Goal: Information Seeking & Learning: Learn about a topic

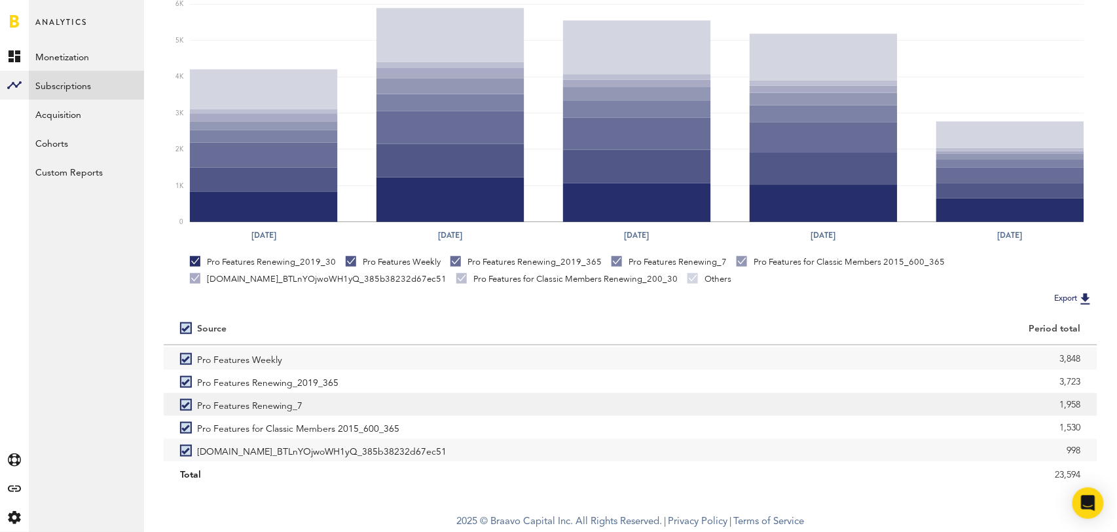
scroll to position [14, 0]
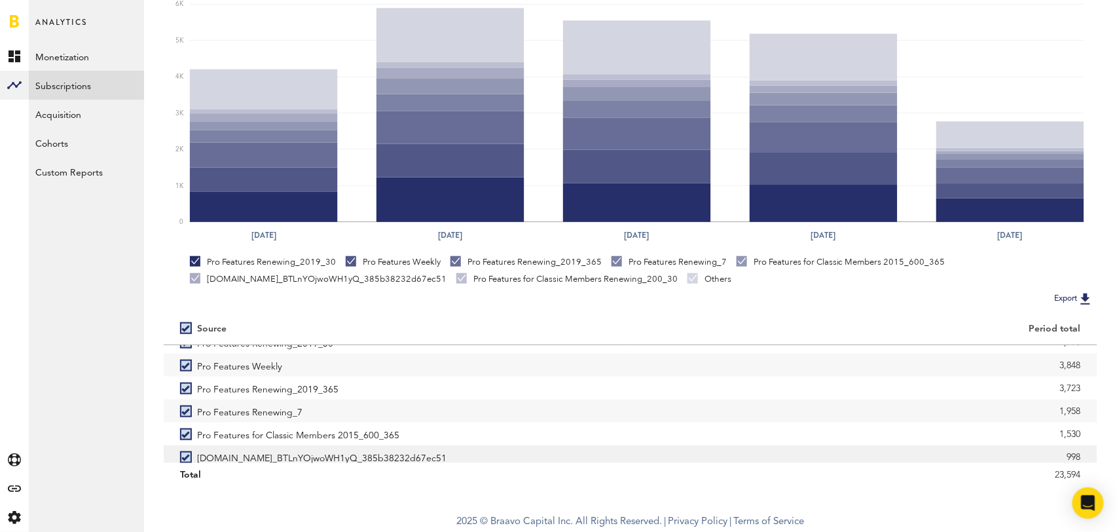
click at [183, 456] on label "[DOMAIN_NAME]_BTLnYOjwoWH1yQ_385b38232d67ec51" at bounding box center [397, 456] width 434 height 23
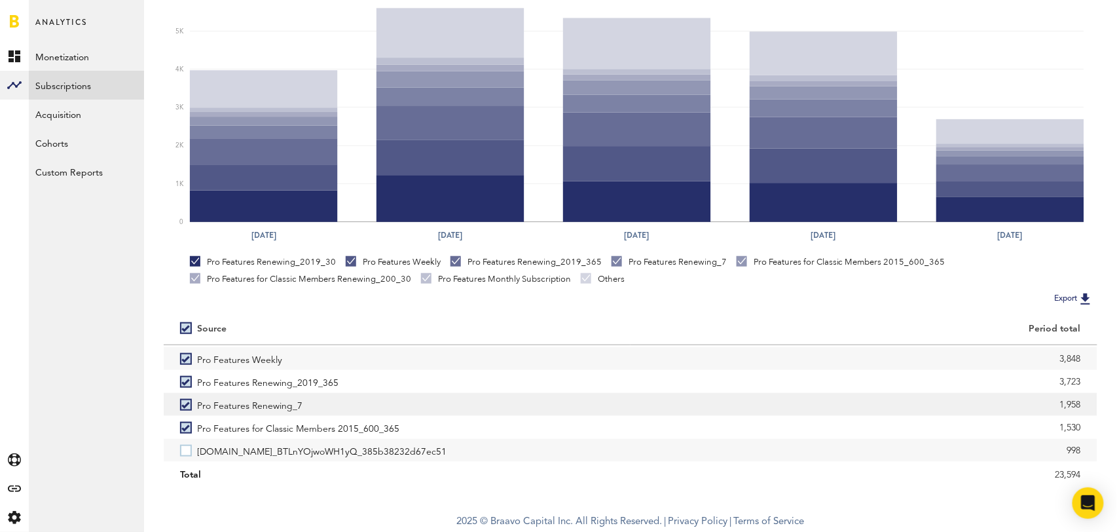
click at [181, 402] on label "Pro Features Renewing_7" at bounding box center [397, 404] width 434 height 23
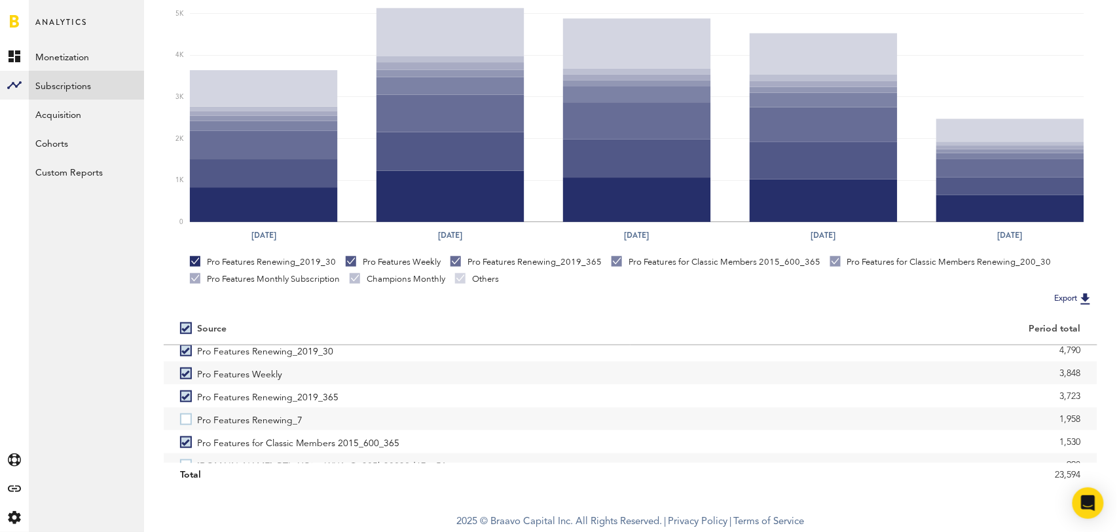
scroll to position [0, 0]
click at [187, 376] on label "Pro Features Weekly" at bounding box center [397, 379] width 434 height 23
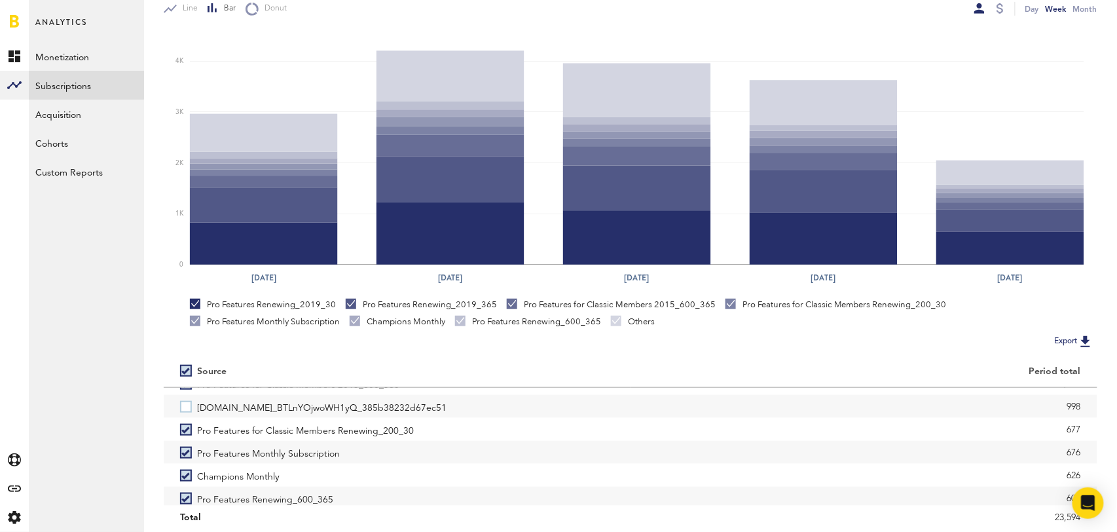
scroll to position [109, 0]
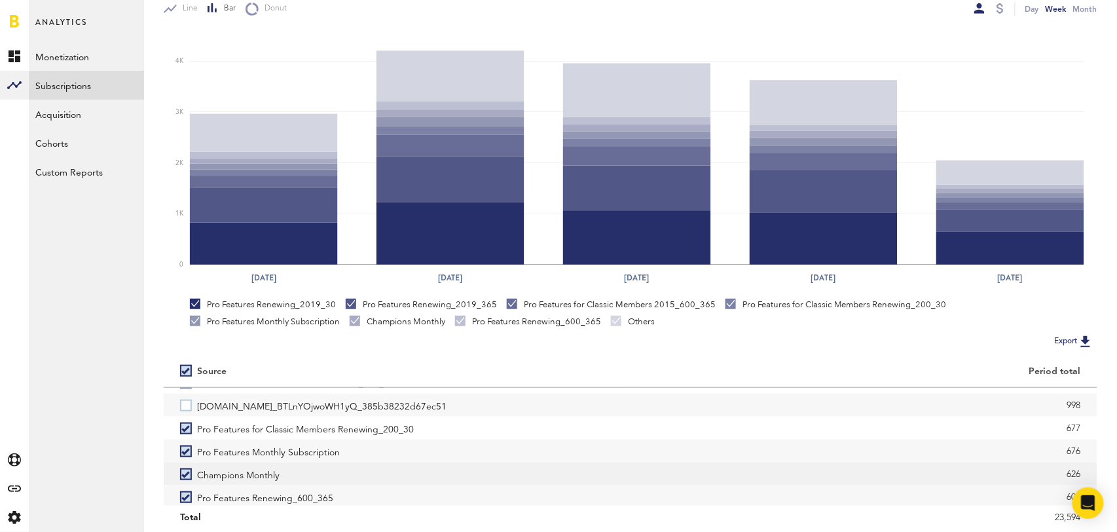
click at [183, 472] on label "Champions Monthly" at bounding box center [397, 473] width 434 height 23
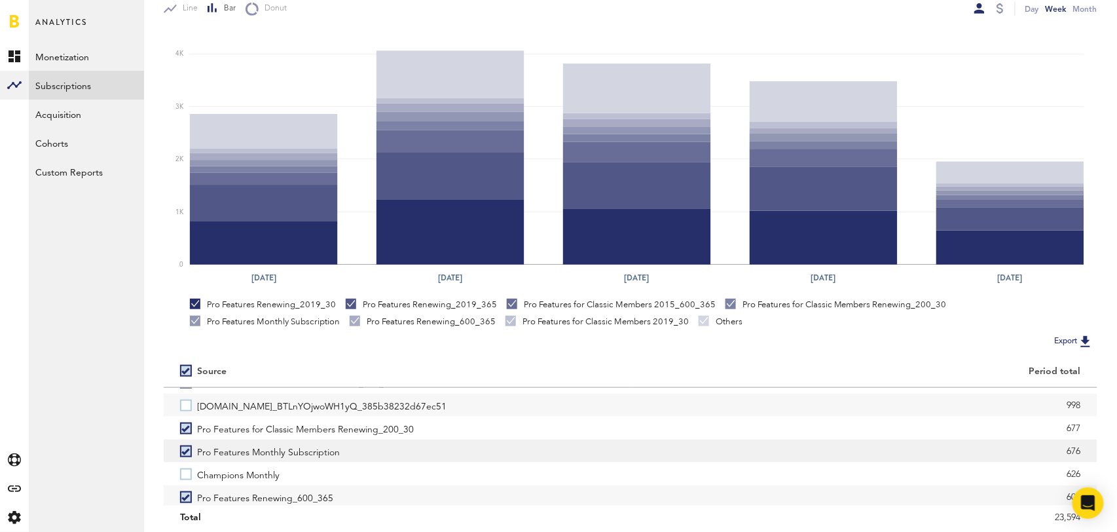
click at [186, 447] on label "Pro Features Monthly Subscription" at bounding box center [397, 450] width 434 height 23
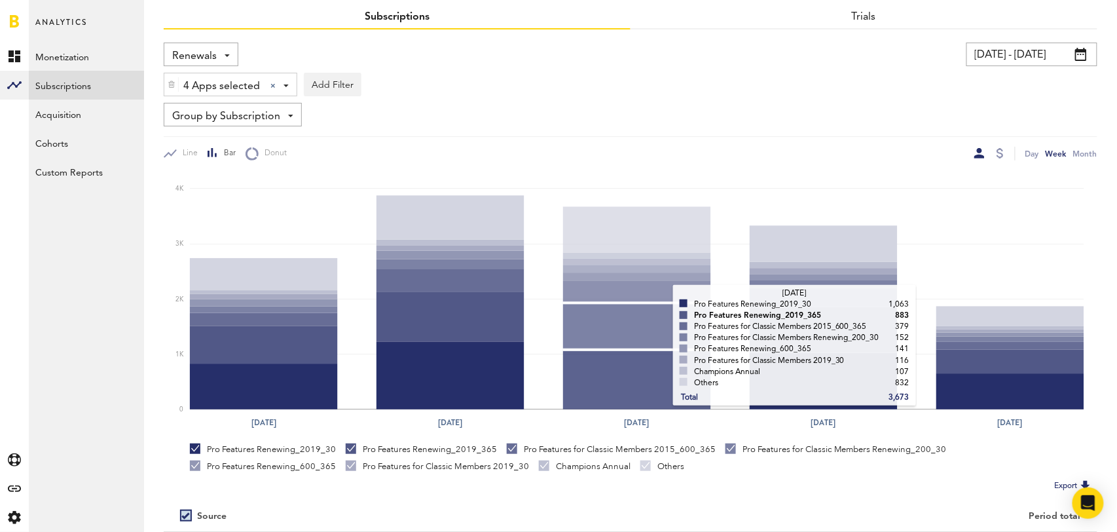
scroll to position [0, 0]
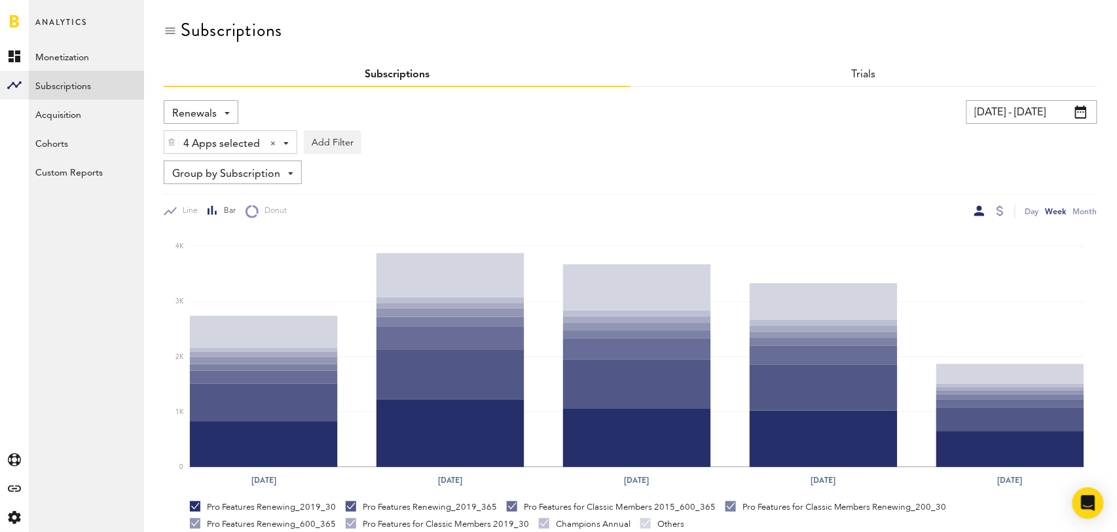
click at [210, 110] on span "Renewals" at bounding box center [194, 114] width 45 height 22
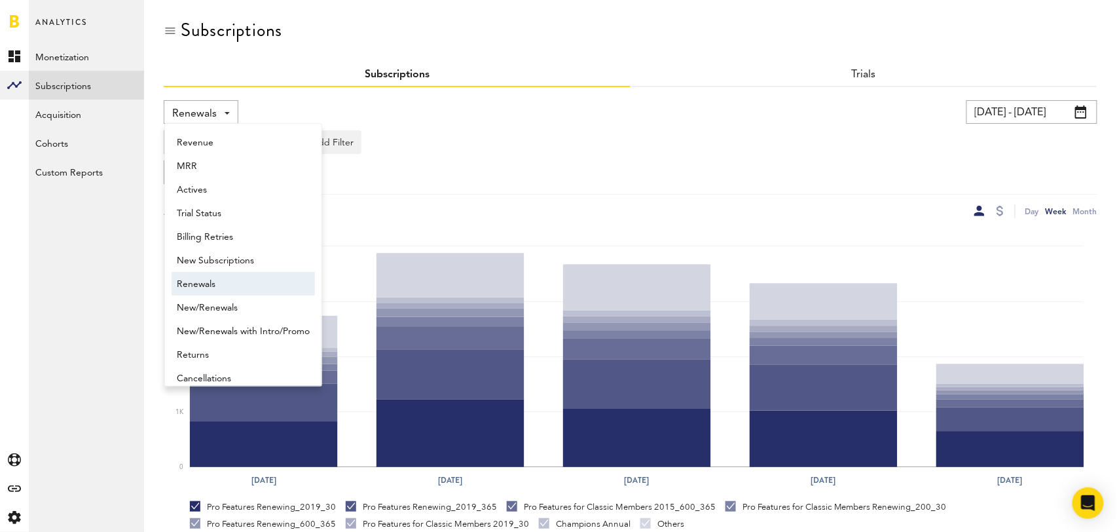
scroll to position [10, 0]
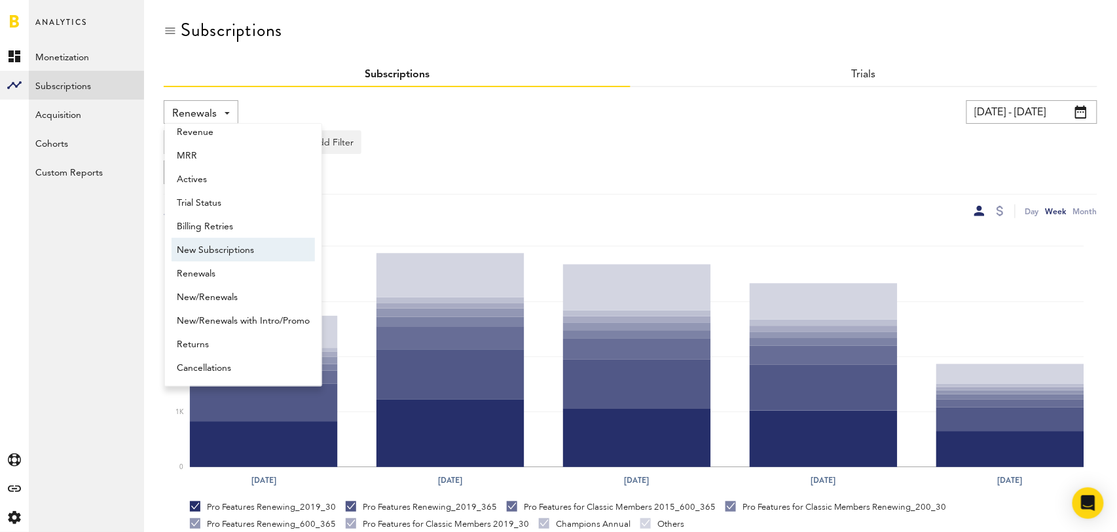
click at [221, 247] on span "New Subscriptions" at bounding box center [243, 250] width 133 height 22
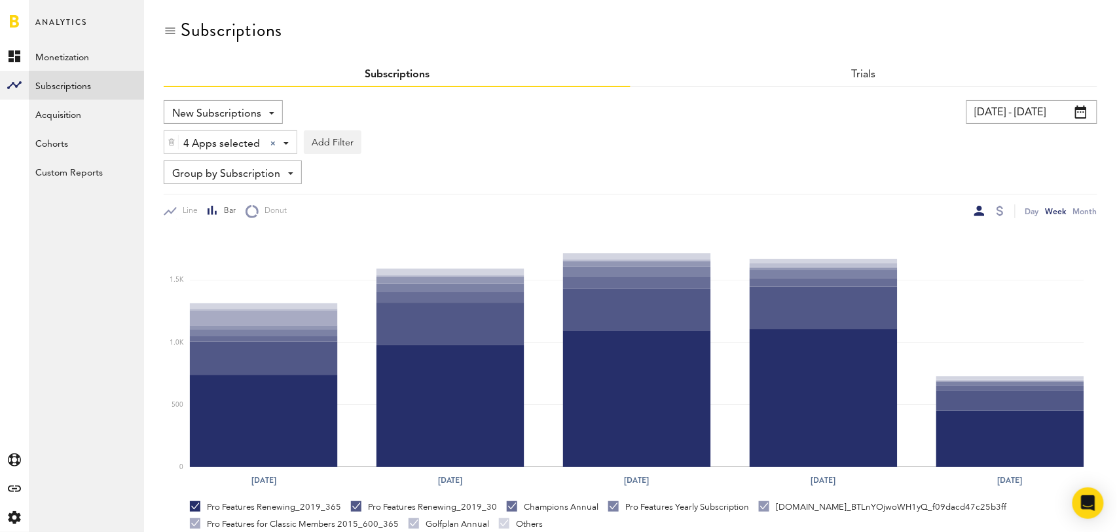
click at [274, 181] on span "Group by Subscription" at bounding box center [226, 174] width 108 height 22
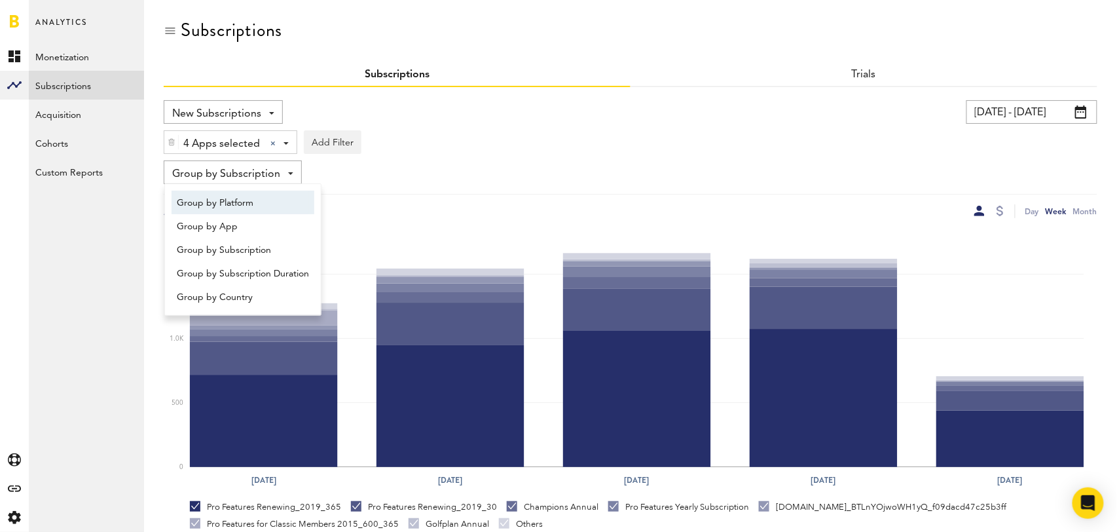
click at [270, 204] on span "Group by Platform" at bounding box center [243, 203] width 132 height 22
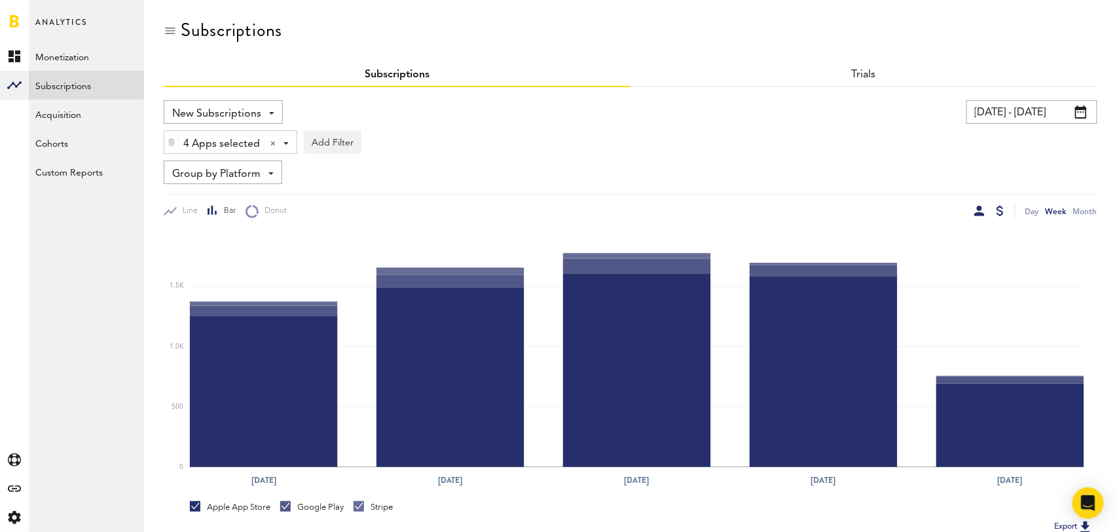
click at [1002, 210] on div at bounding box center [1000, 211] width 7 height 10
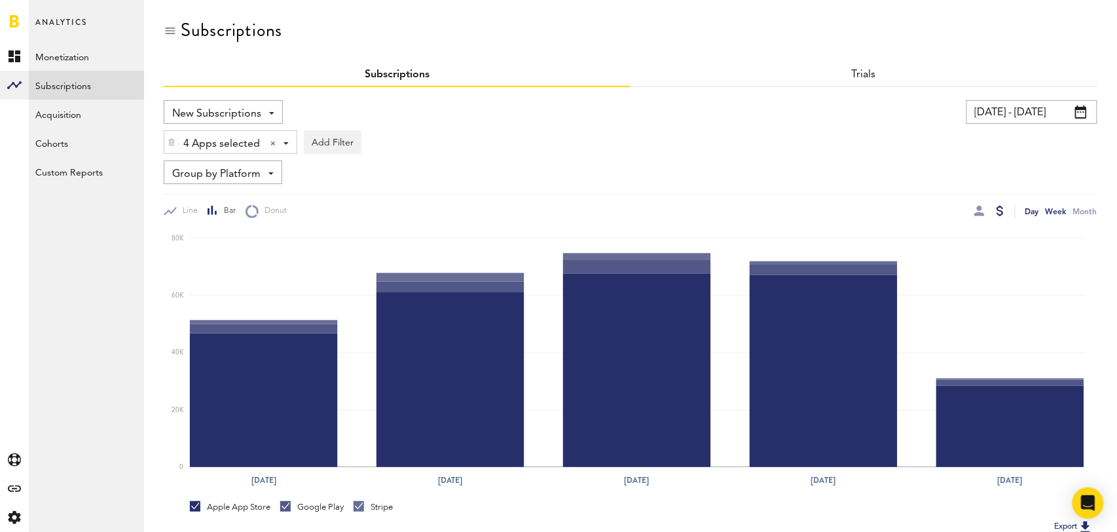
click at [1037, 212] on div "Day" at bounding box center [1032, 211] width 14 height 14
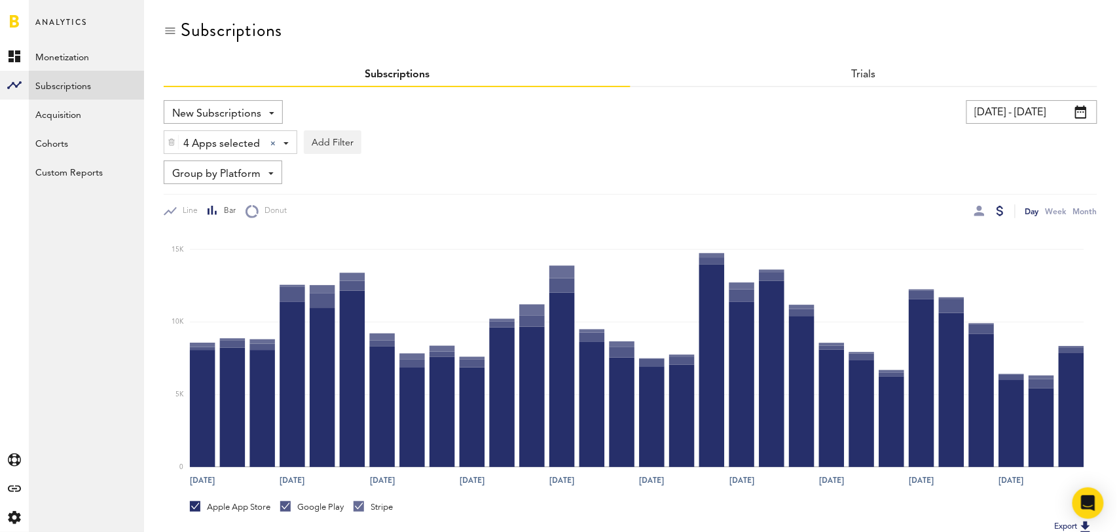
click at [1029, 107] on input "[DATE] - [DATE]" at bounding box center [1032, 112] width 131 height 24
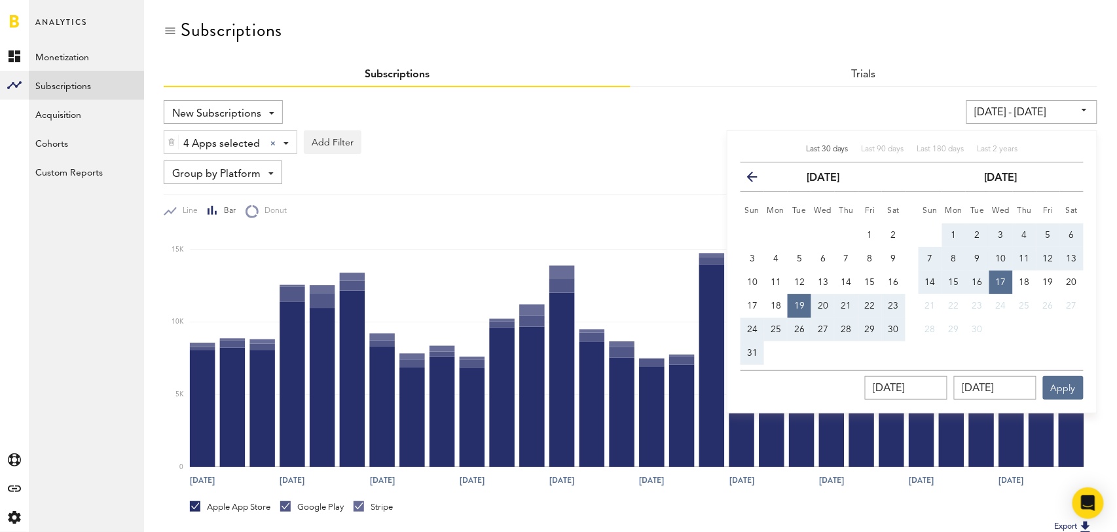
click at [825, 147] on span "Last 30 days" at bounding box center [827, 149] width 43 height 8
type input "[DATE] - [DATE]"
type input "[DATE]"
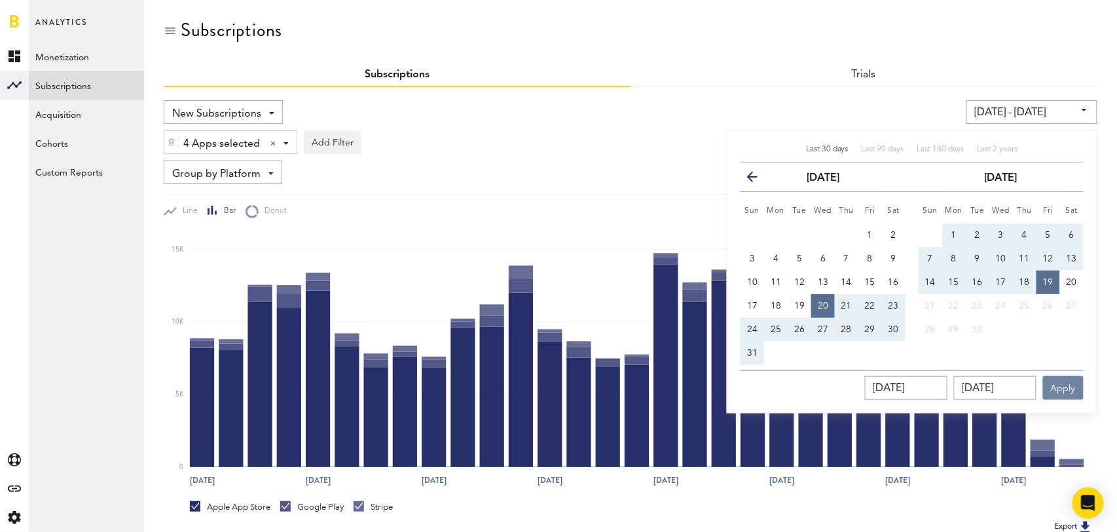
click at [1069, 388] on button "Apply" at bounding box center [1063, 388] width 41 height 24
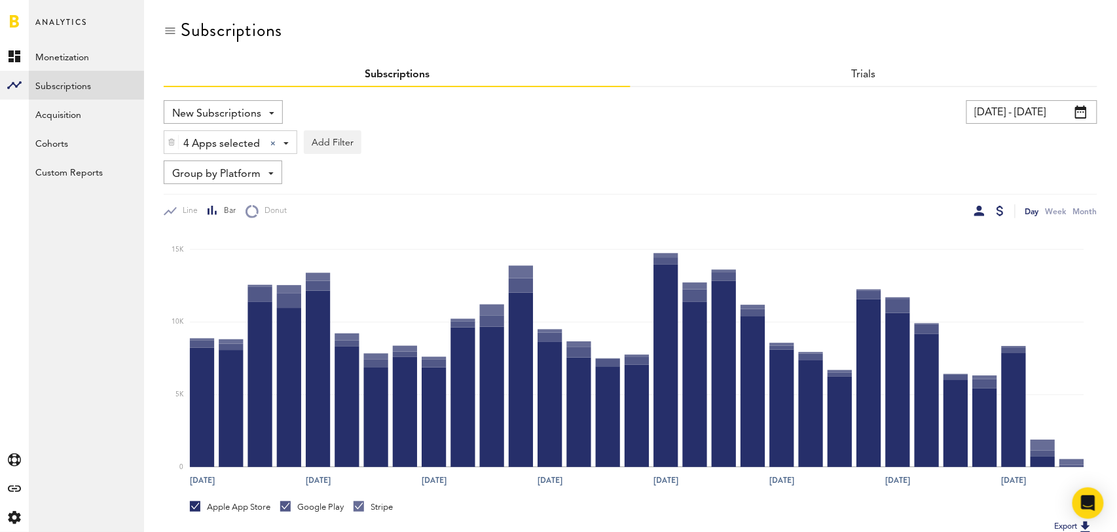
click at [981, 210] on div at bounding box center [979, 211] width 10 height 10
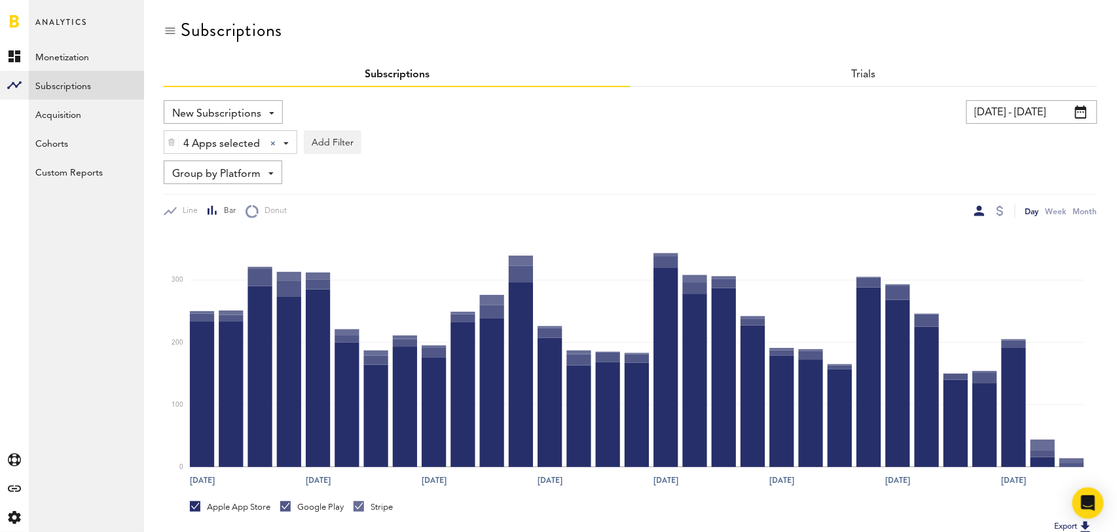
click at [244, 166] on span "Group by Platform" at bounding box center [216, 174] width 88 height 22
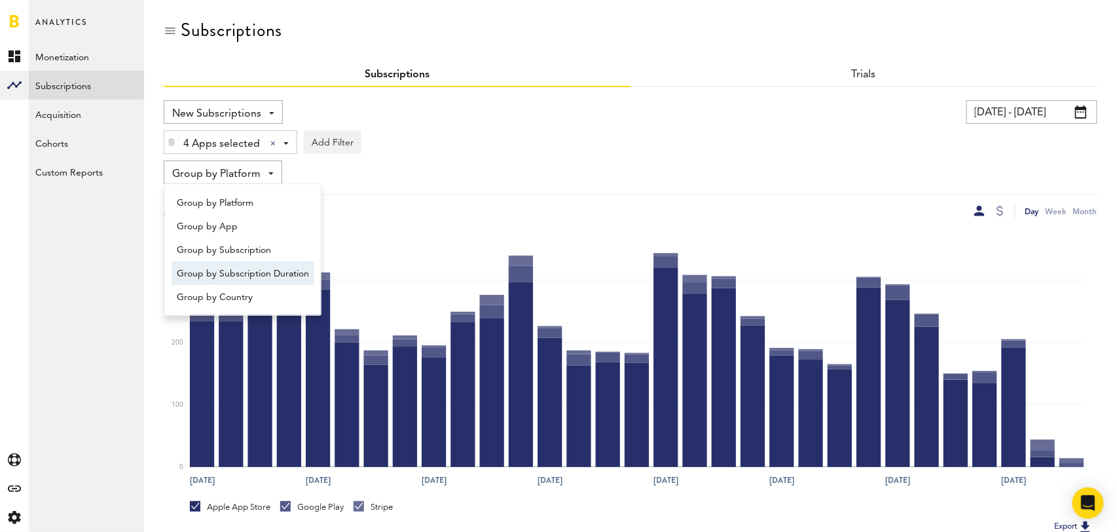
click at [257, 271] on span "Group by Subscription Duration" at bounding box center [243, 274] width 132 height 22
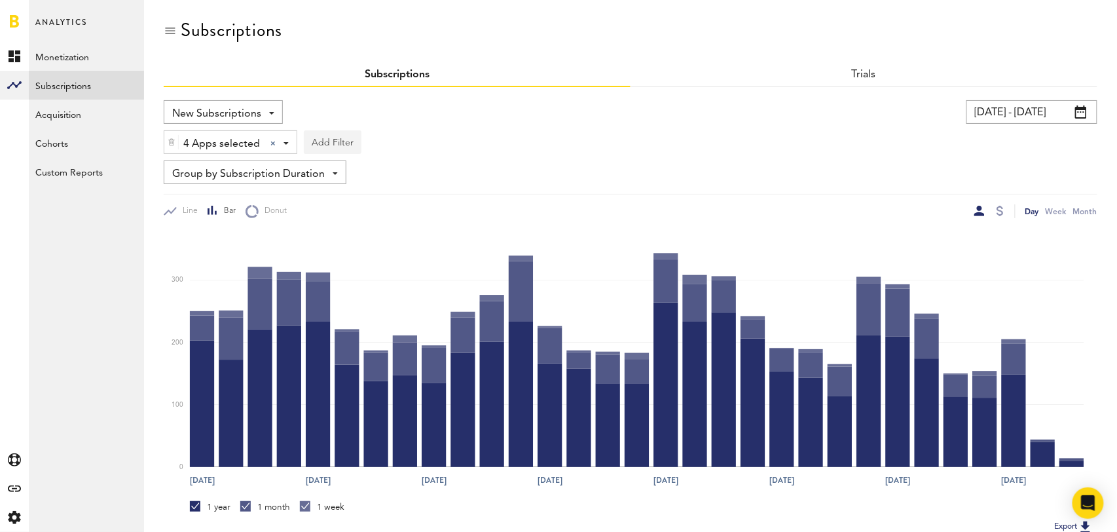
click at [327, 146] on button "Add Filter" at bounding box center [333, 142] width 58 height 24
click at [365, 248] on li "Subscription durations" at bounding box center [364, 247] width 106 height 24
click at [437, 142] on div "Subscription durations - 1 week 1 month 1 year" at bounding box center [387, 143] width 164 height 24
click at [390, 213] on span "1 year" at bounding box center [367, 221] width 100 height 22
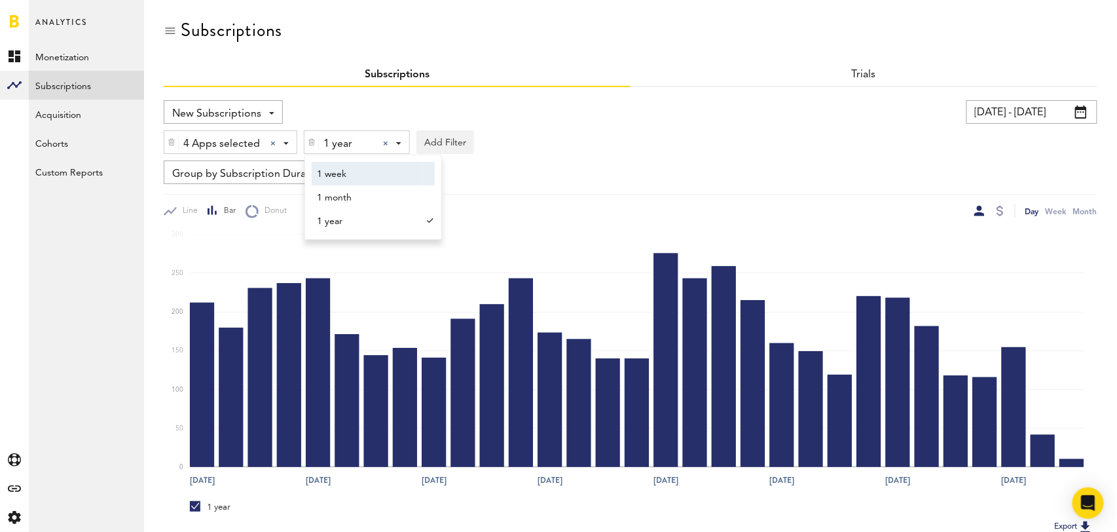
click at [271, 168] on span "Group by Subscription Duration" at bounding box center [248, 174] width 153 height 22
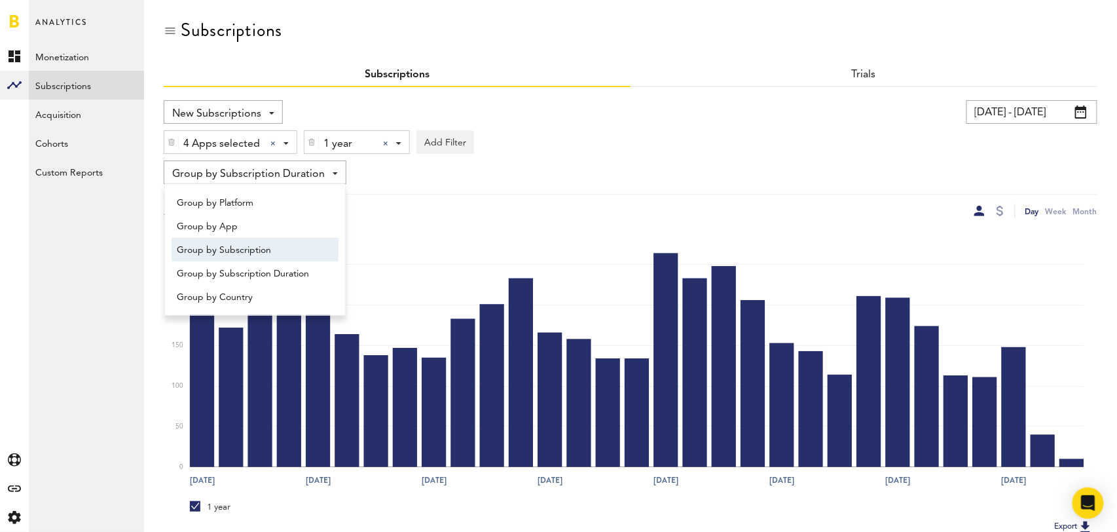
click at [257, 247] on span "Group by Subscription" at bounding box center [255, 250] width 157 height 22
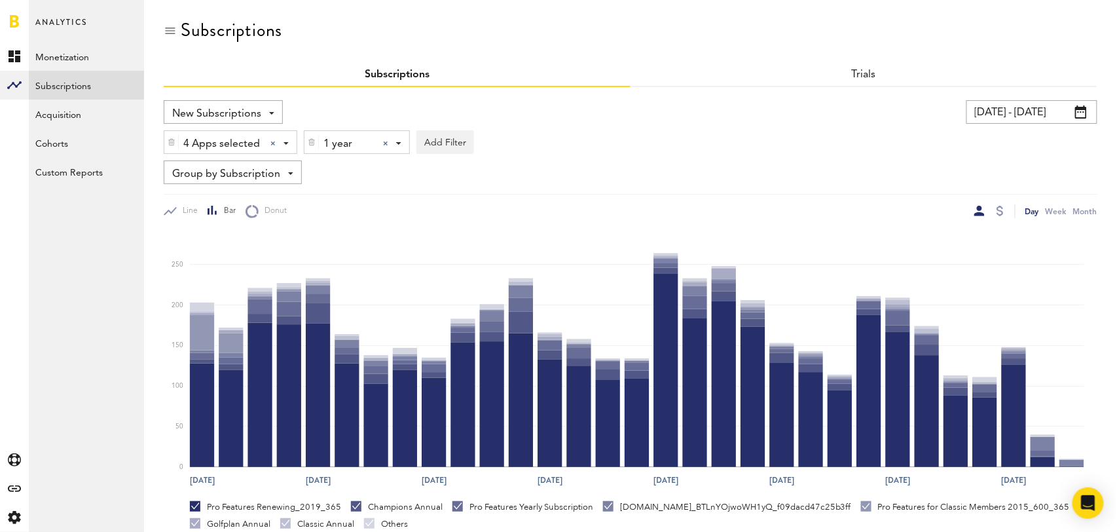
click at [557, 212] on div "Line Bar Donut" at bounding box center [397, 211] width 467 height 14
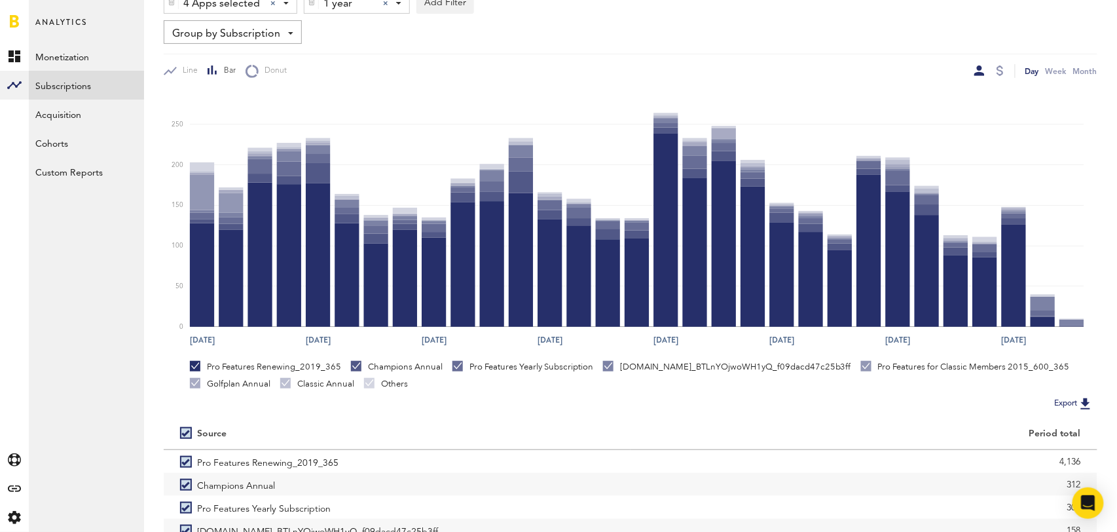
scroll to position [245, 0]
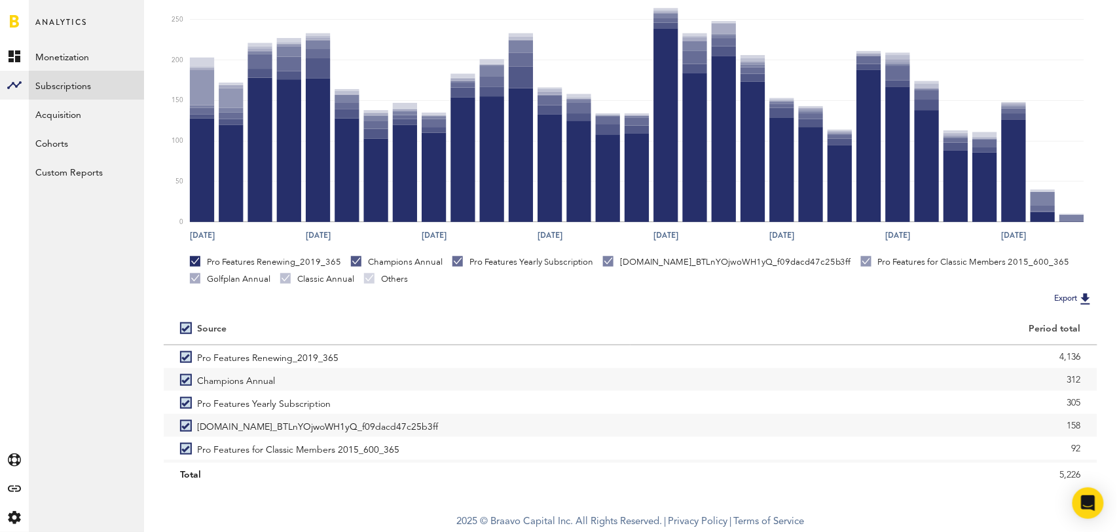
click at [187, 328] on label at bounding box center [188, 328] width 17 height 0
checkbox input "false"
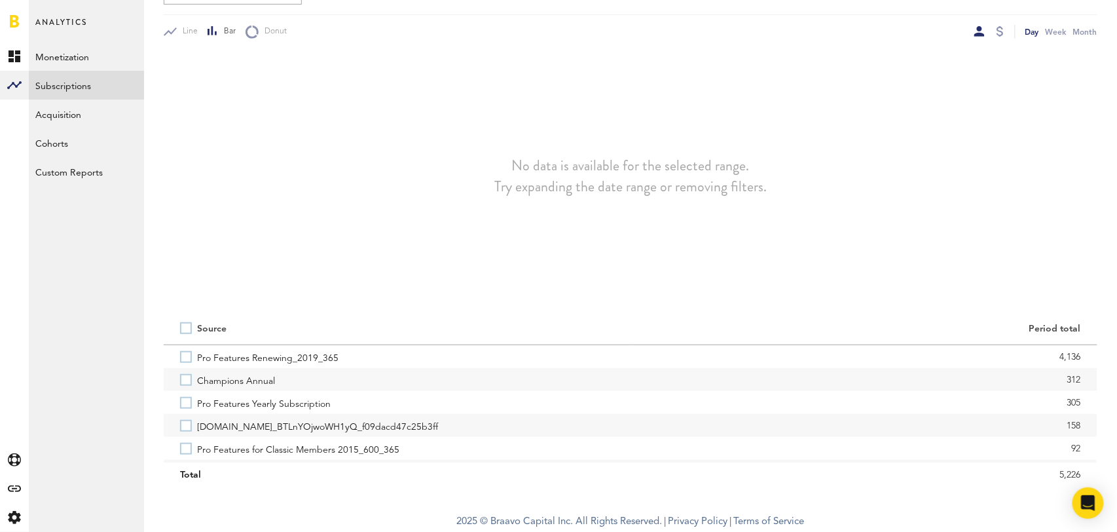
scroll to position [179, 0]
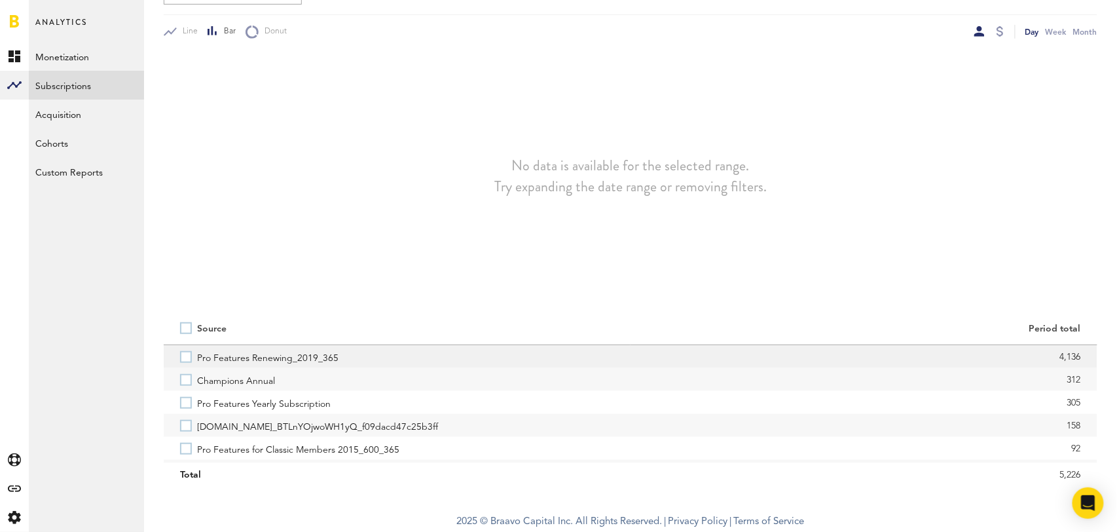
click at [188, 361] on label "Pro Features Renewing_2019_365" at bounding box center [397, 356] width 434 height 23
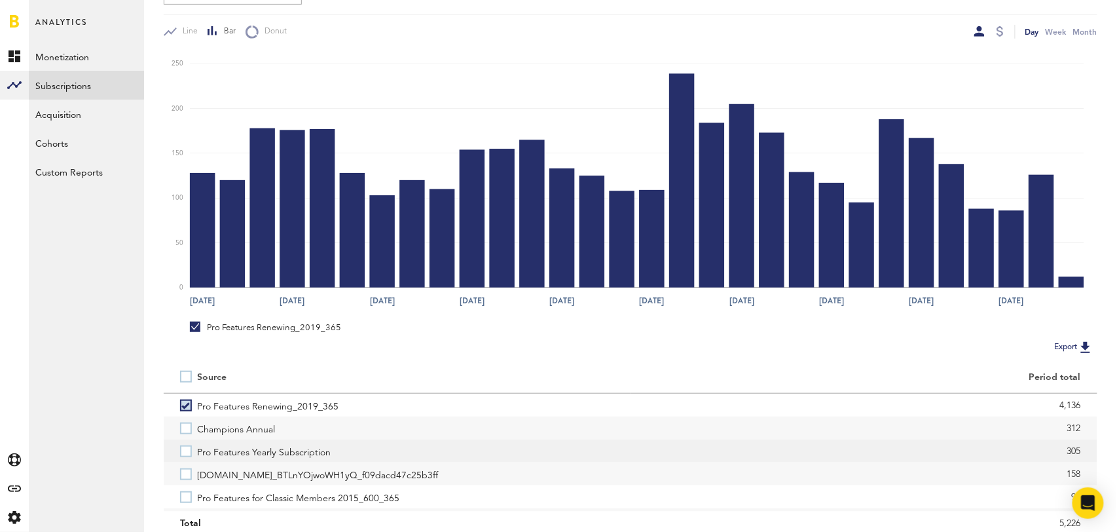
click at [187, 458] on label "Pro Features Yearly Subscription" at bounding box center [397, 450] width 434 height 23
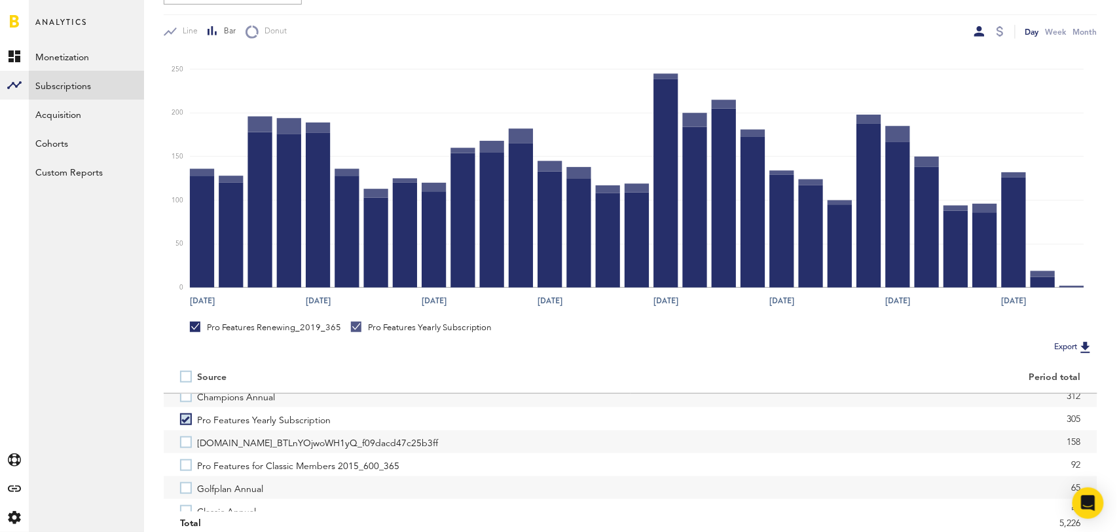
click at [187, 458] on label "Pro Features for Classic Members 2015_600_365" at bounding box center [397, 464] width 434 height 23
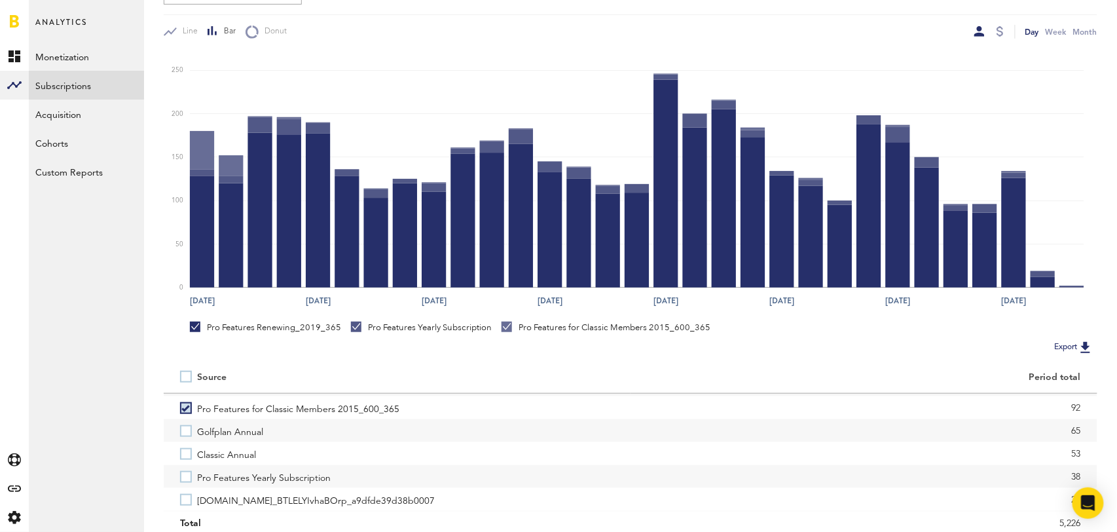
click at [187, 458] on label "Classic Annual" at bounding box center [397, 453] width 434 height 23
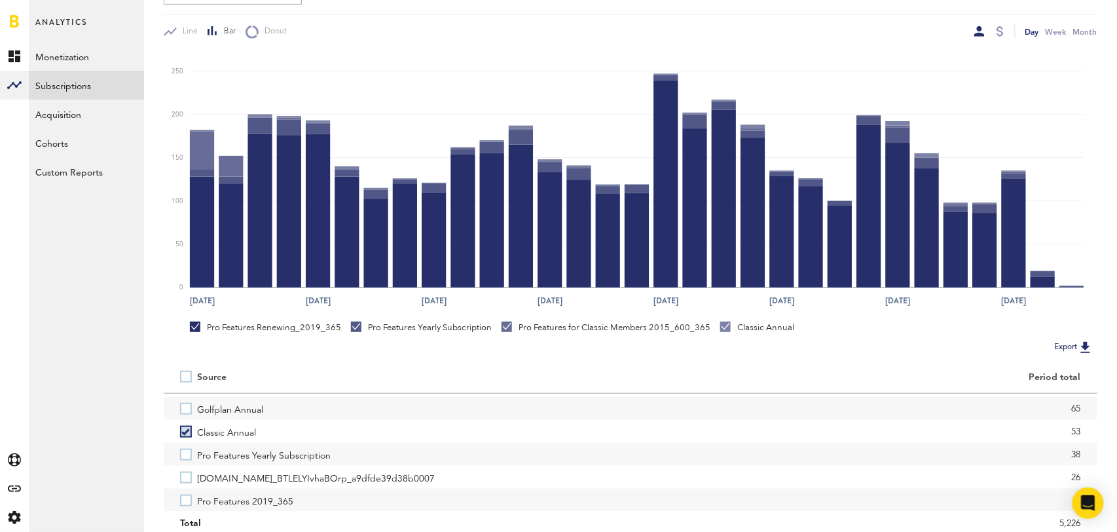
scroll to position [116, 0]
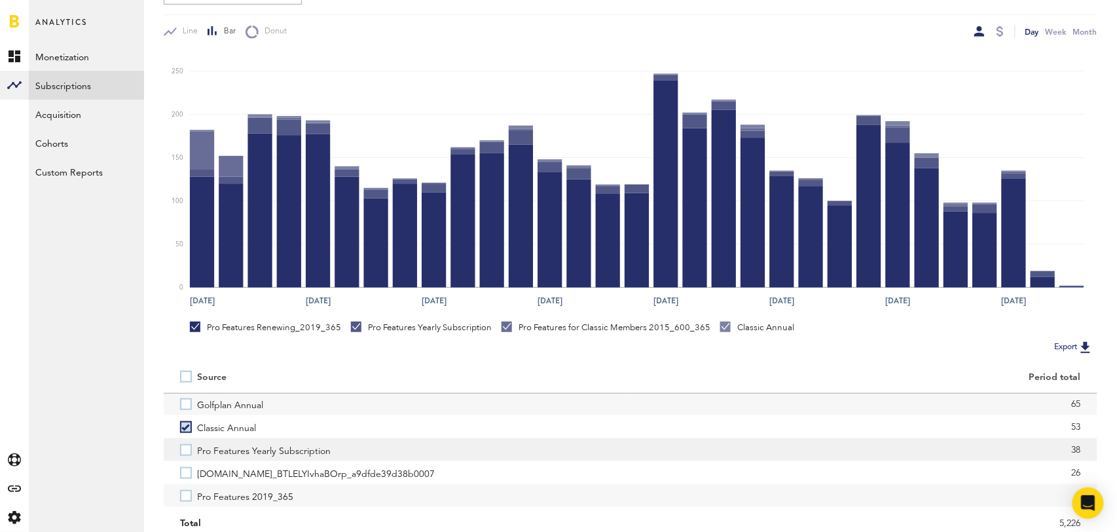
click at [188, 447] on label "Pro Features Yearly Subscription" at bounding box center [397, 449] width 434 height 23
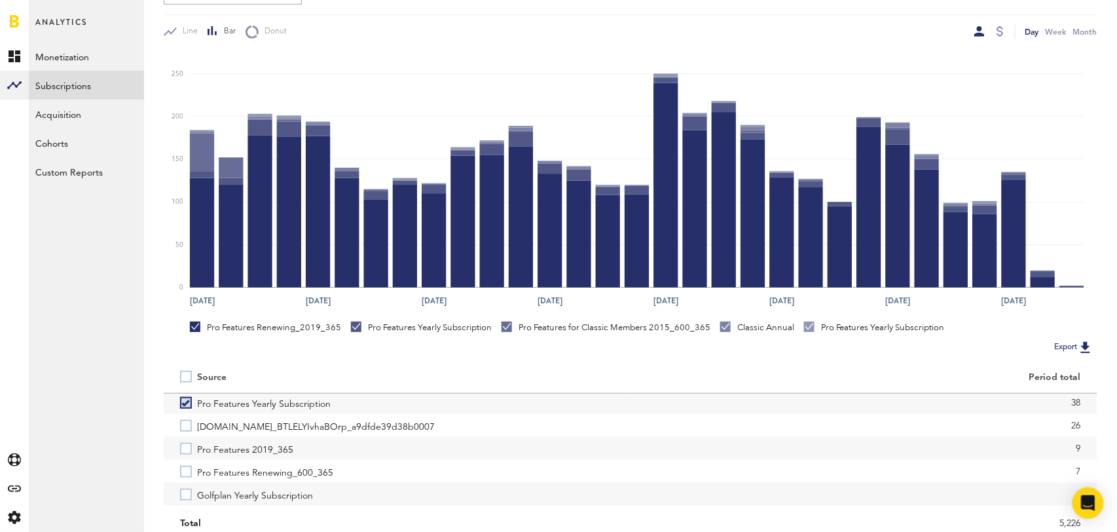
scroll to position [165, 0]
click at [188, 447] on label "Pro Features 2019_365" at bounding box center [397, 446] width 434 height 23
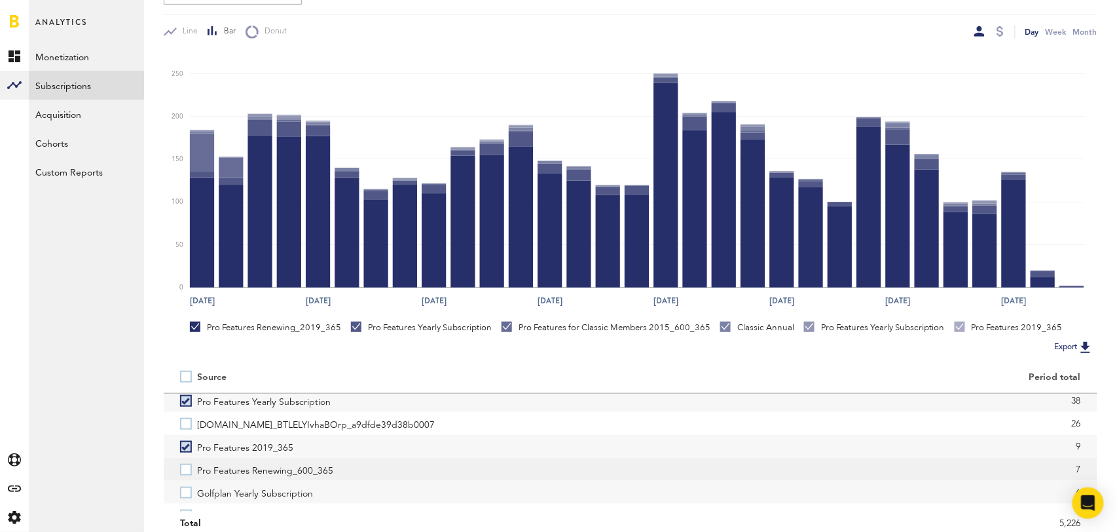
click at [183, 470] on label "Pro Features Renewing_600_365" at bounding box center [397, 469] width 434 height 23
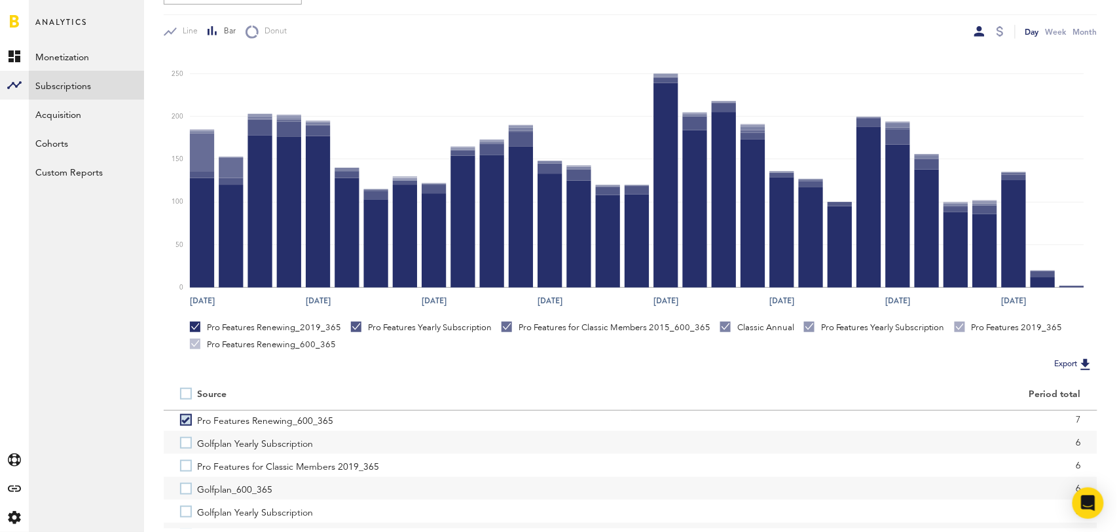
click at [183, 470] on label "Pro Features for Classic Members 2019_365" at bounding box center [397, 465] width 434 height 23
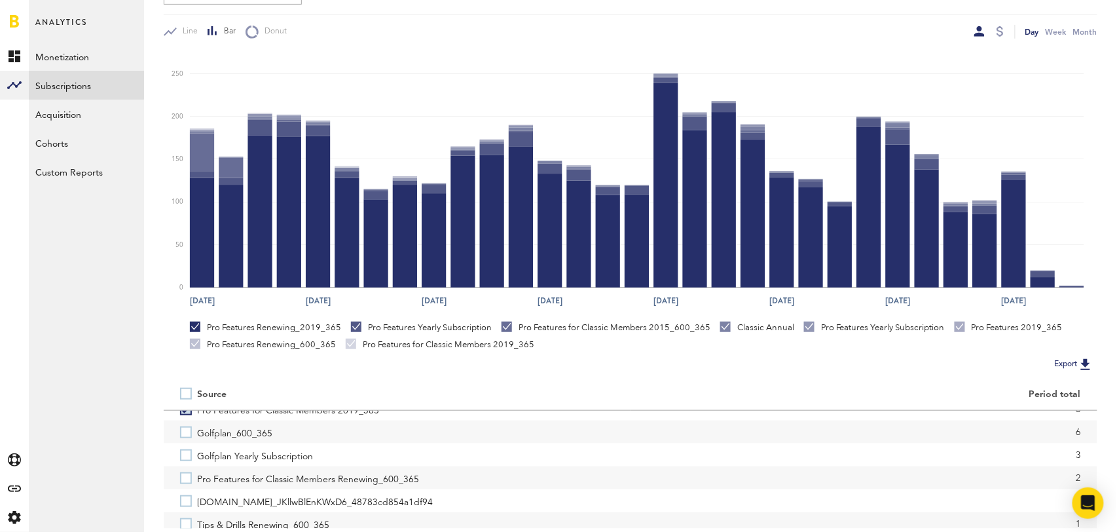
scroll to position [296, 0]
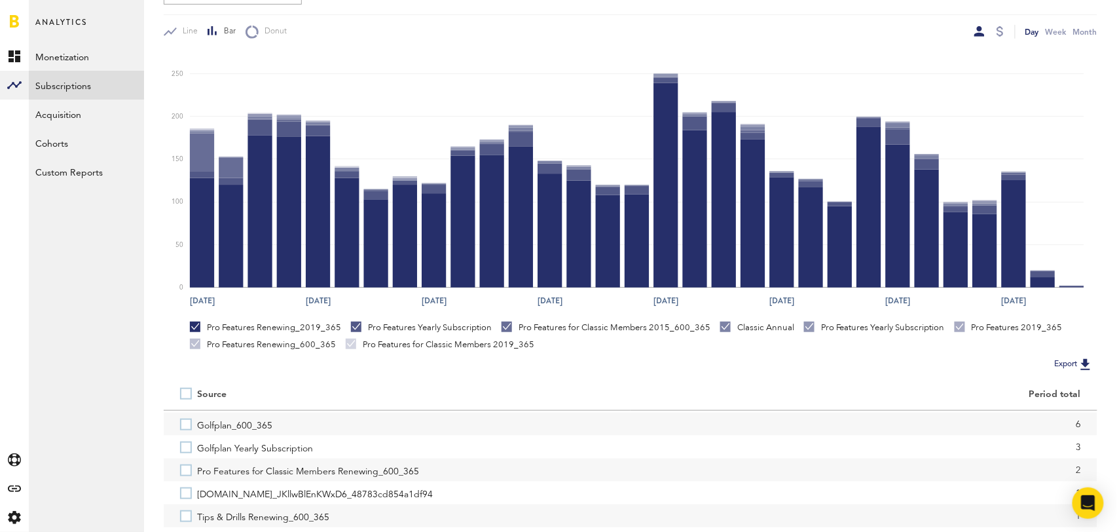
click at [183, 470] on label "Pro Features for Classic Members Renewing_600_365" at bounding box center [397, 469] width 434 height 23
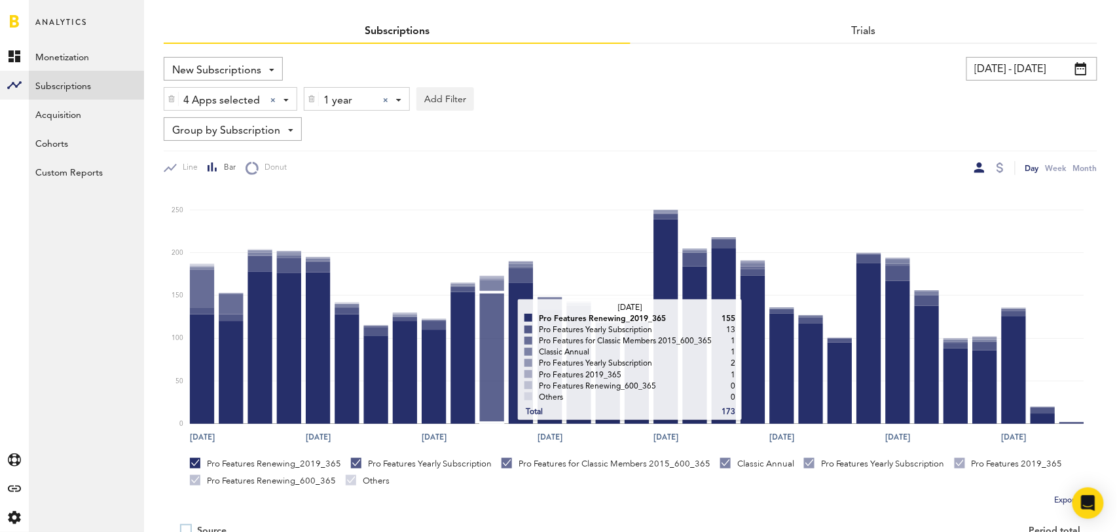
scroll to position [0, 0]
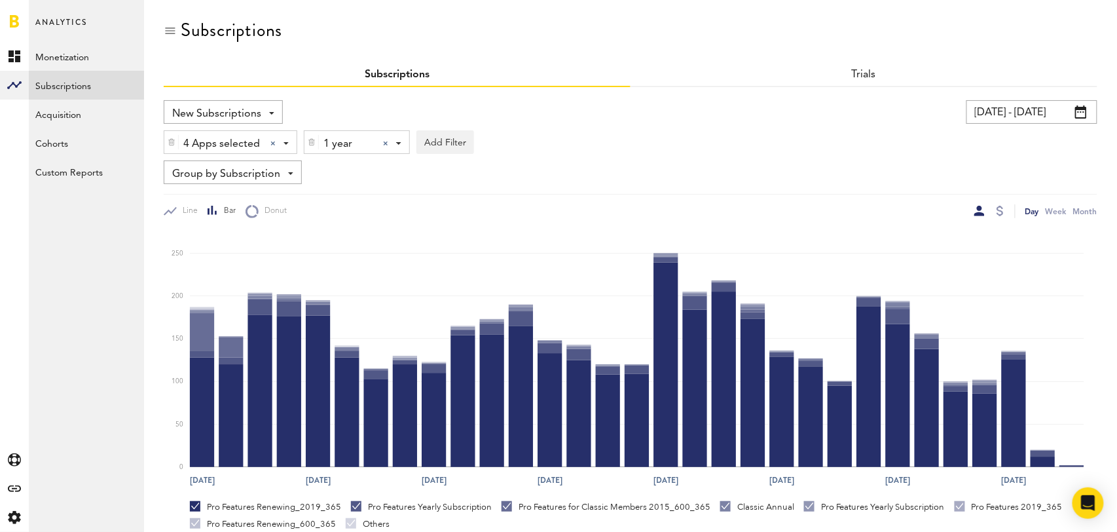
click at [386, 143] on div at bounding box center [385, 143] width 5 height 5
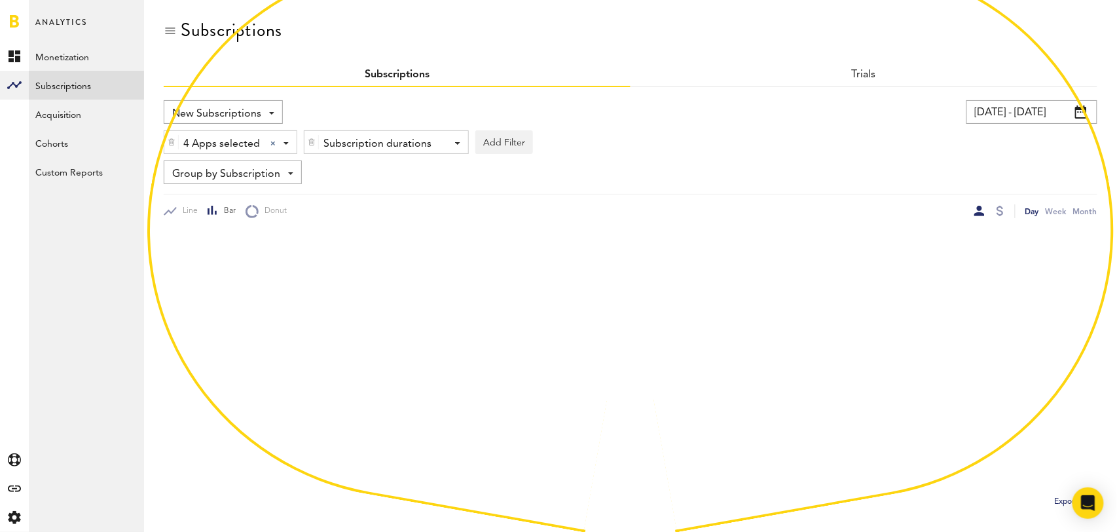
click at [386, 143] on div "Subscription durations" at bounding box center [381, 144] width 116 height 22
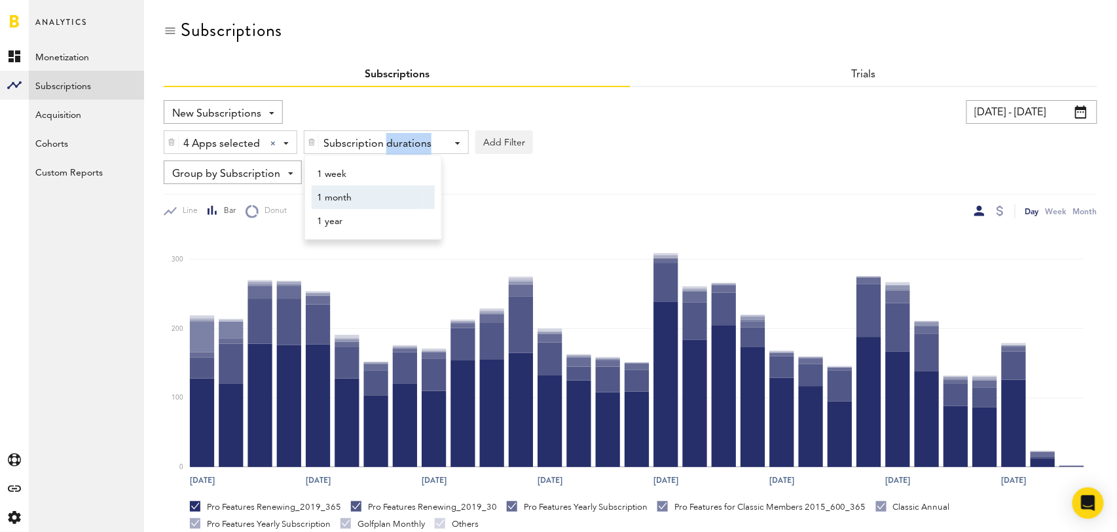
click at [372, 191] on span "1 month" at bounding box center [367, 198] width 100 height 22
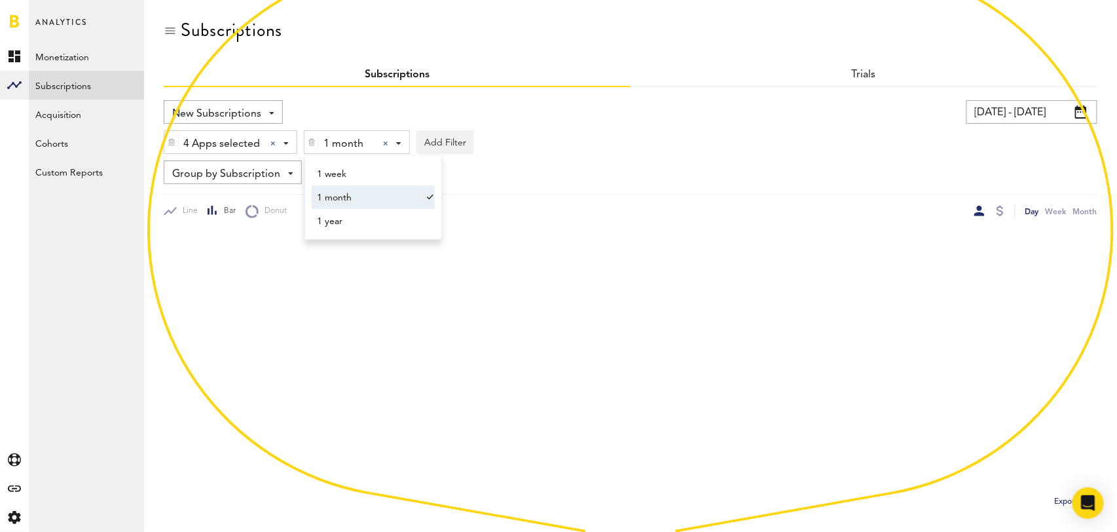
click at [664, 191] on div "New Subscriptions Revenue MRR Actives Trial Status Billing Retries New Subscrip…" at bounding box center [631, 159] width 934 height 118
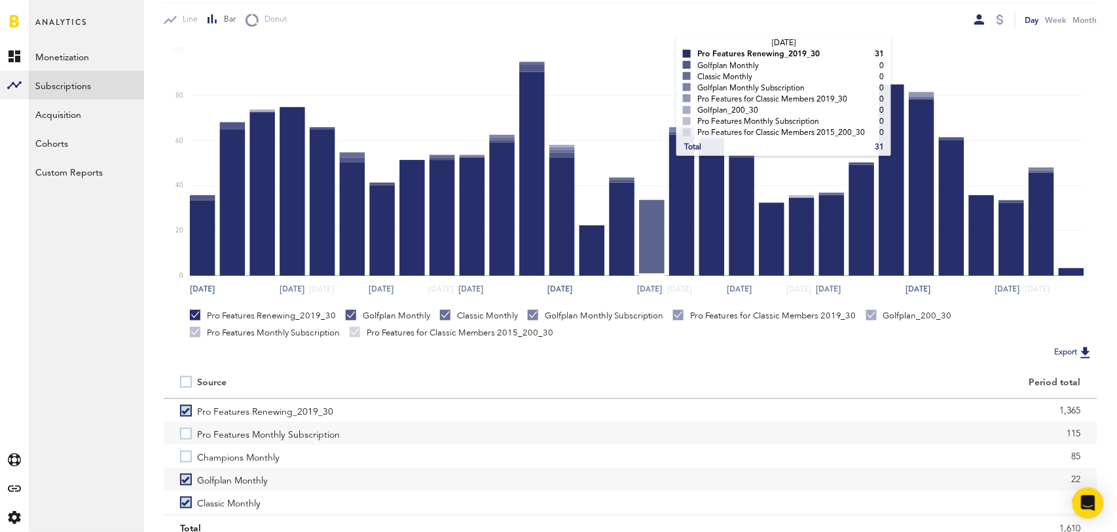
scroll to position [245, 0]
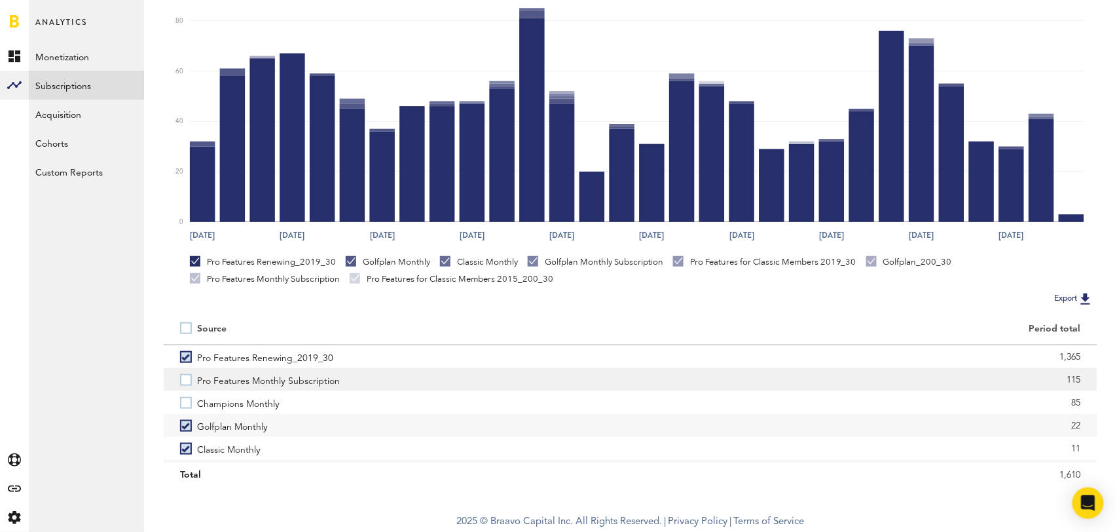
click at [184, 382] on label "Pro Features Monthly Subscription" at bounding box center [397, 379] width 434 height 23
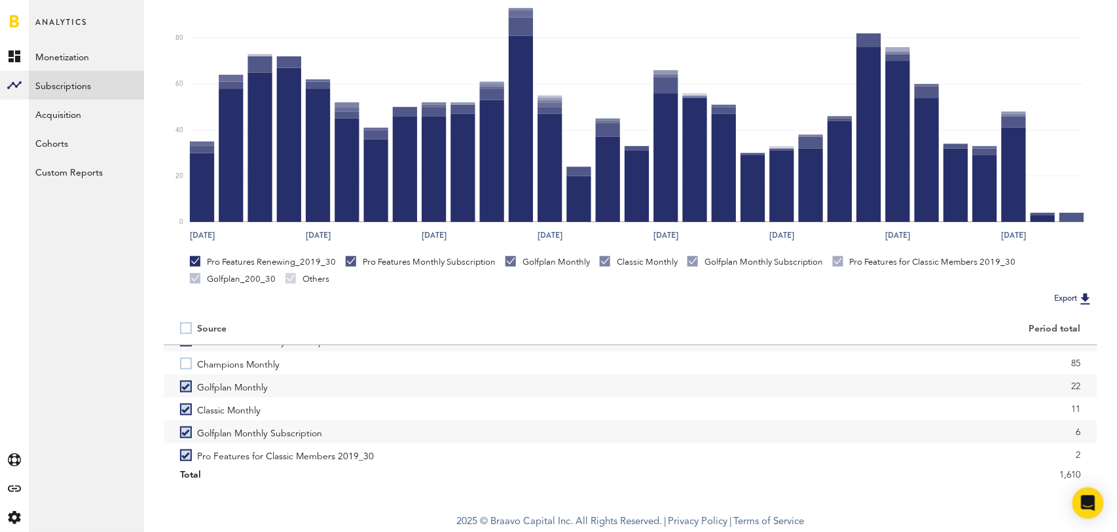
click at [184, 382] on label "Golfplan Monthly" at bounding box center [397, 386] width 434 height 23
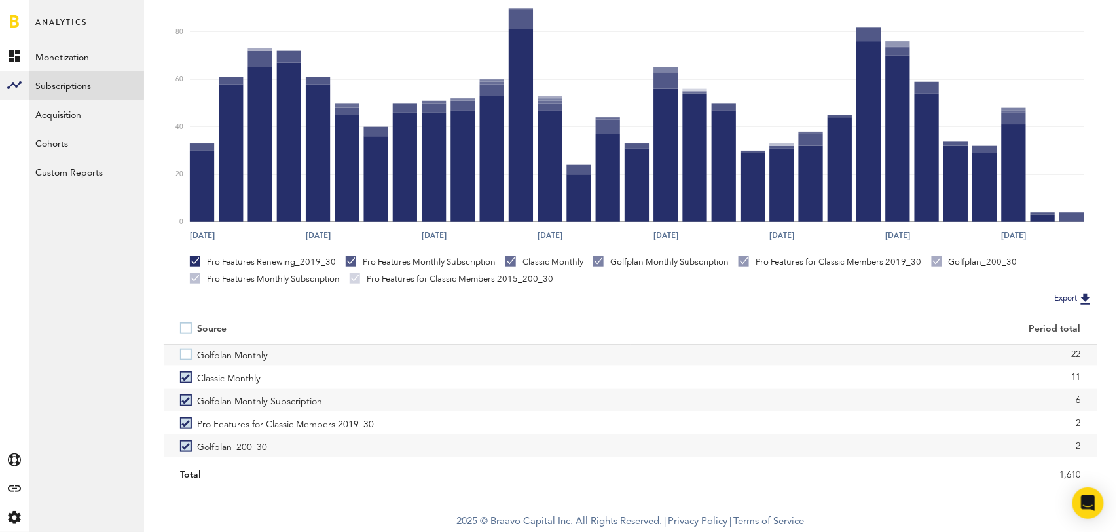
scroll to position [73, 0]
click at [185, 401] on label "Golfplan Monthly Subscription" at bounding box center [397, 397] width 434 height 23
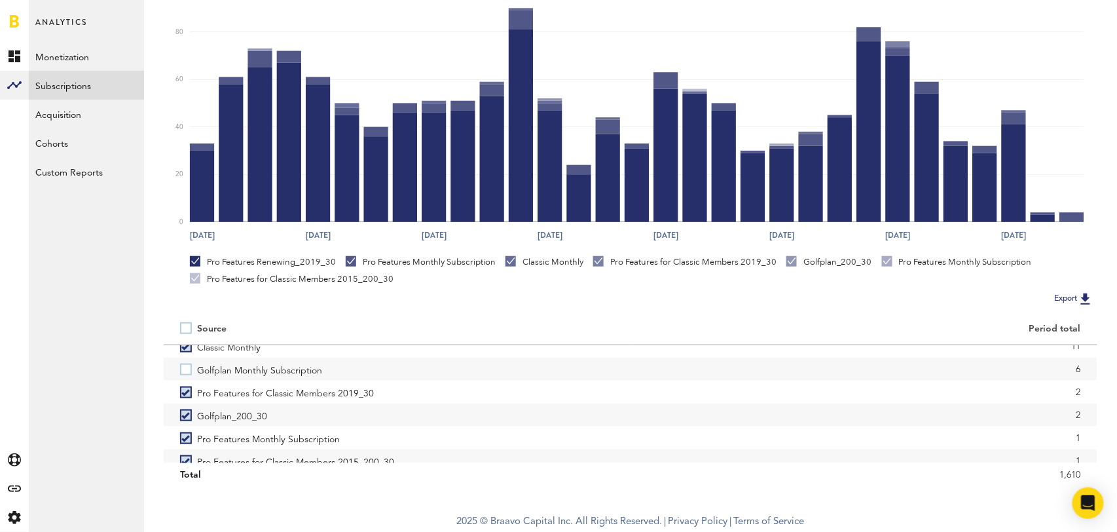
scroll to position [113, 0]
click at [185, 401] on label "Golfplan_200_30" at bounding box center [397, 404] width 434 height 23
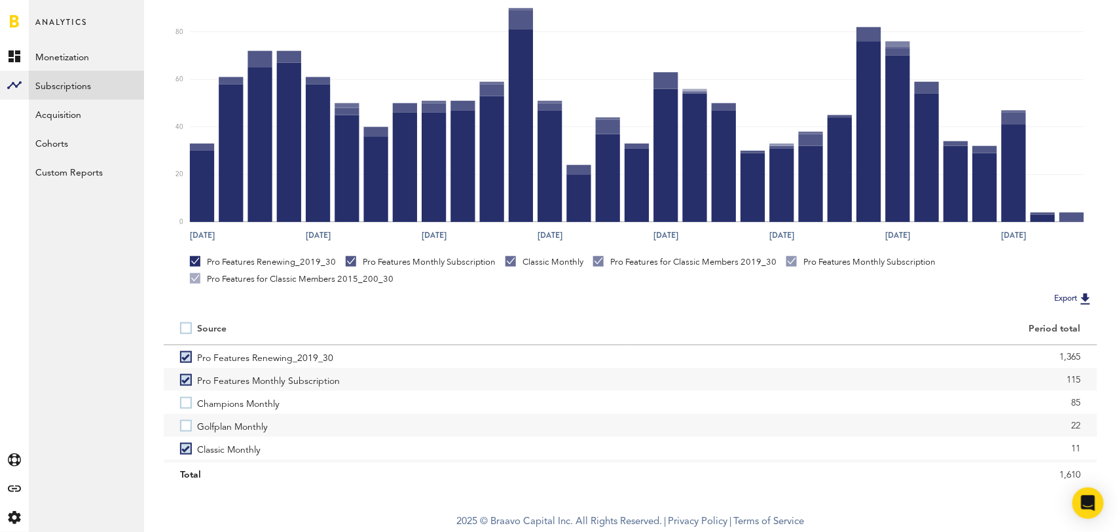
scroll to position [0, 0]
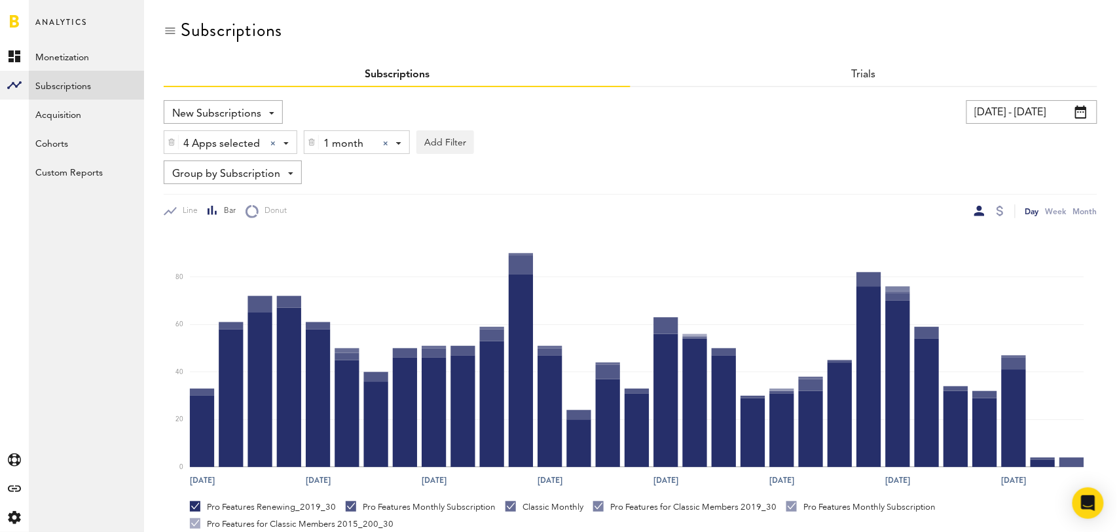
click at [387, 141] on div at bounding box center [385, 143] width 5 height 5
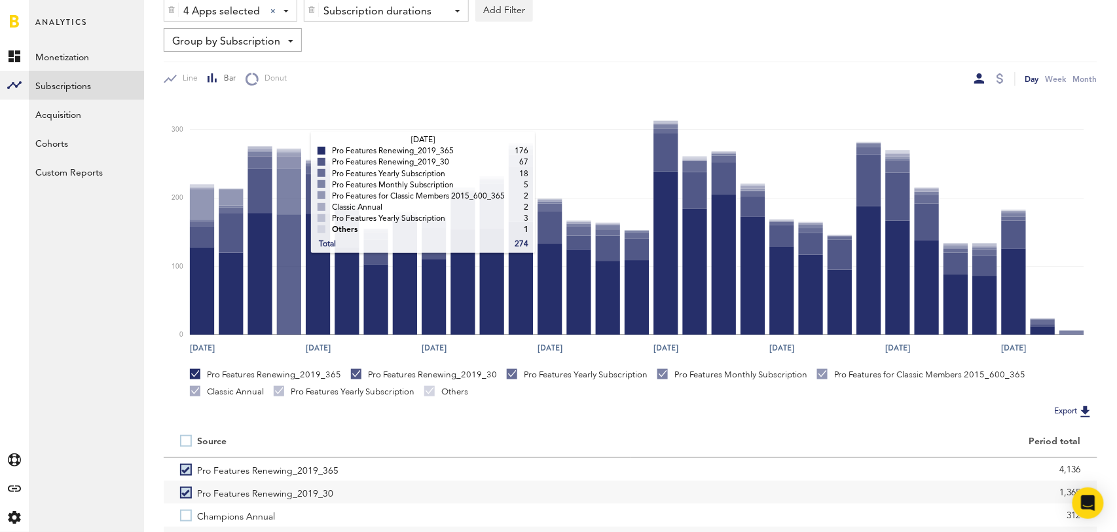
scroll to position [244, 0]
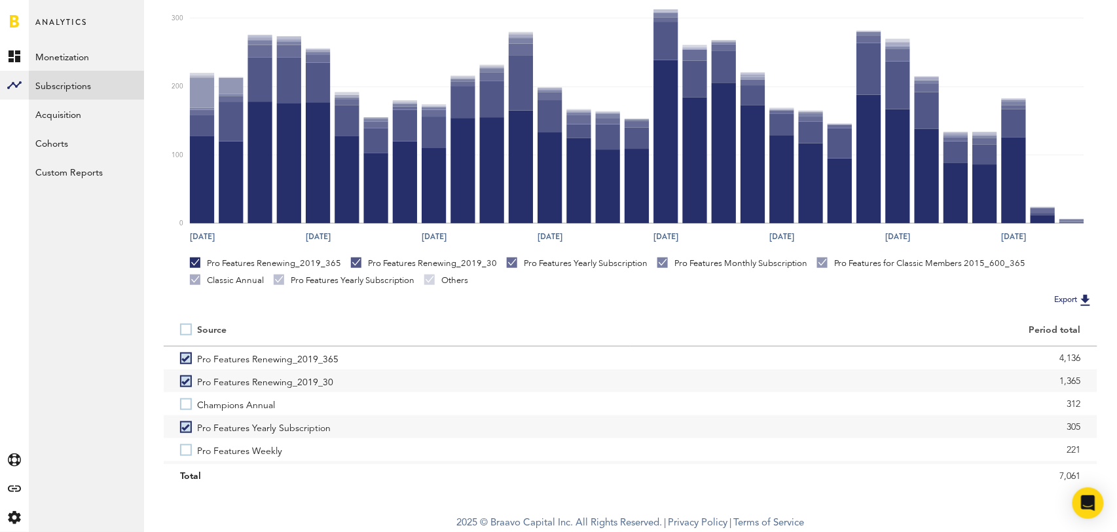
click at [187, 329] on label at bounding box center [188, 329] width 17 height 0
checkbox input "true"
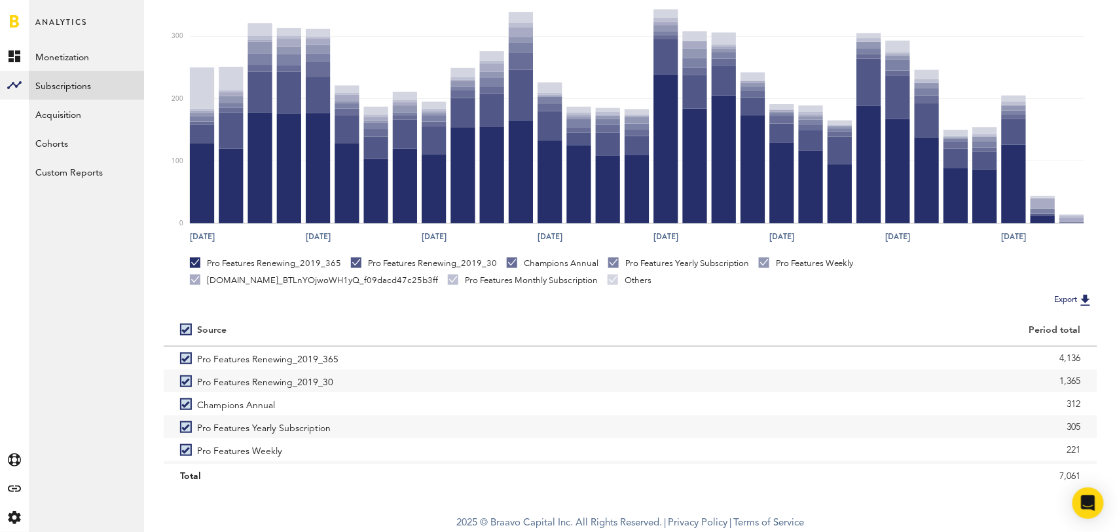
scroll to position [0, 0]
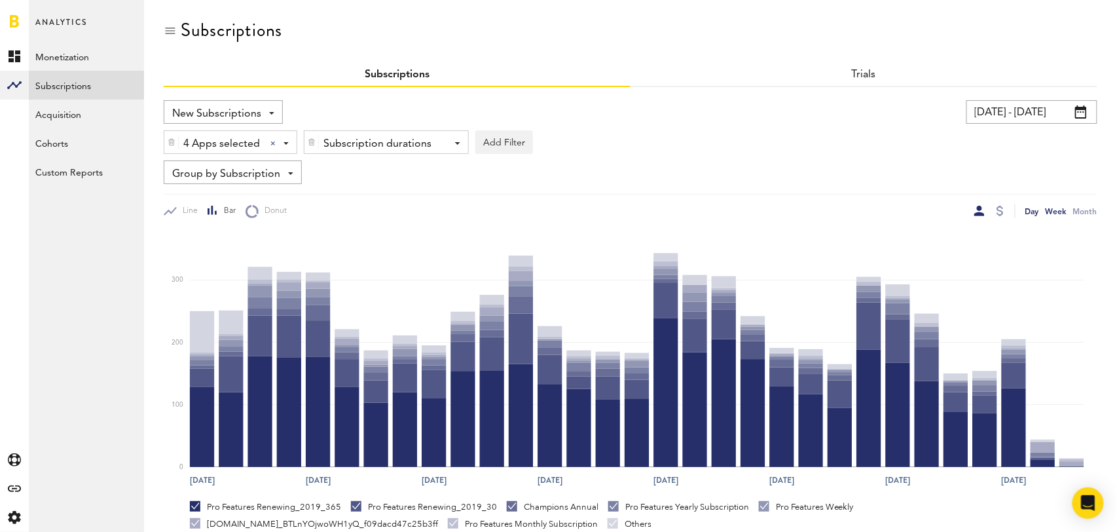
click at [1059, 209] on div "Week" at bounding box center [1056, 211] width 21 height 14
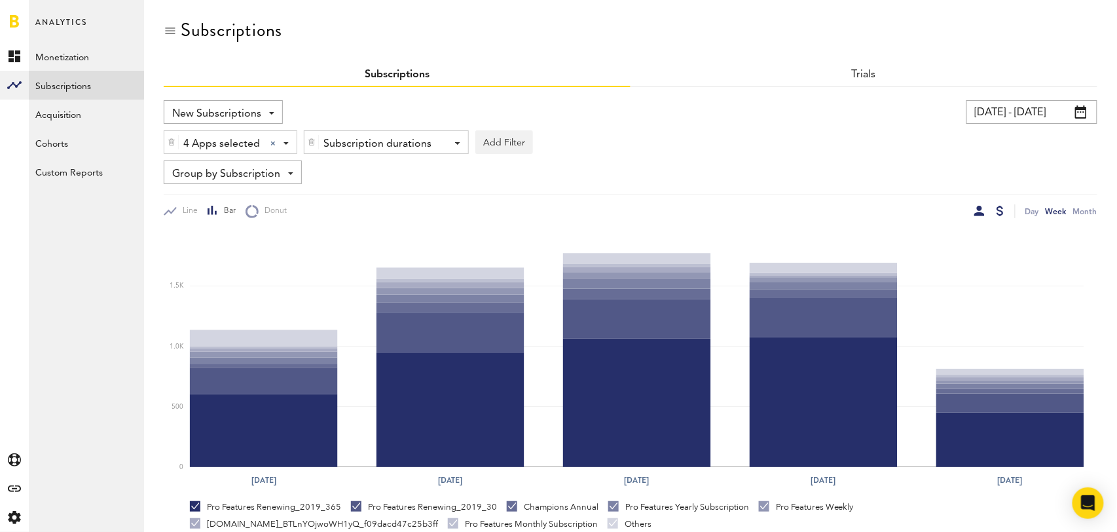
click at [1003, 206] on div at bounding box center [1000, 211] width 7 height 10
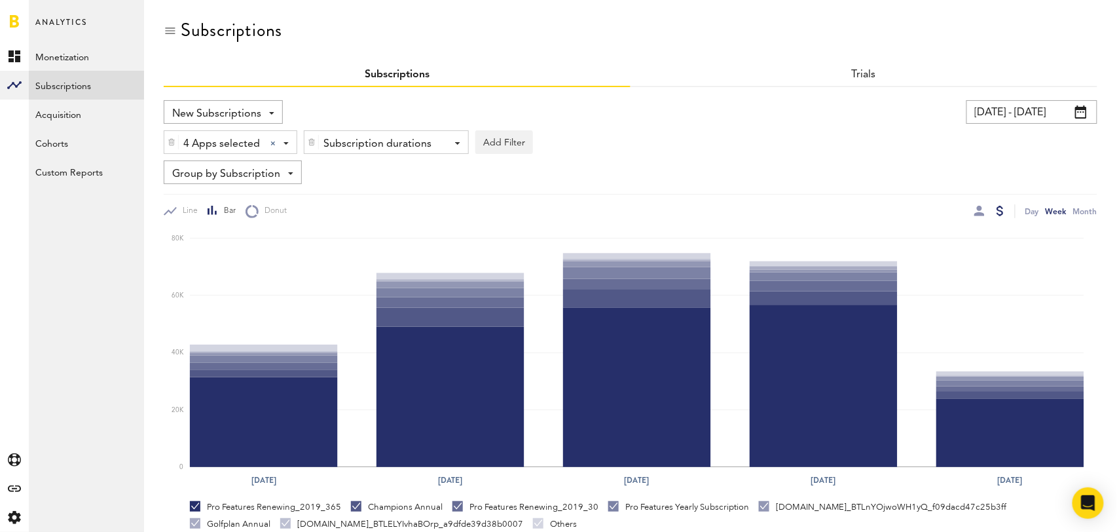
click at [860, 67] on div "Trials" at bounding box center [864, 76] width 467 height 24
click at [864, 69] on link "Trials" at bounding box center [864, 74] width 25 height 10
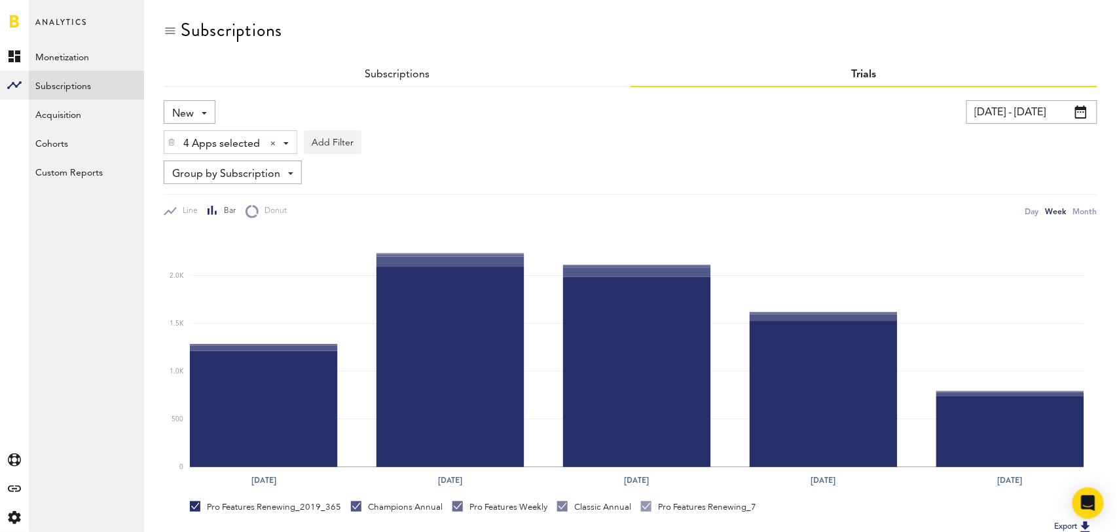
click at [181, 111] on span "New" at bounding box center [183, 114] width 22 height 22
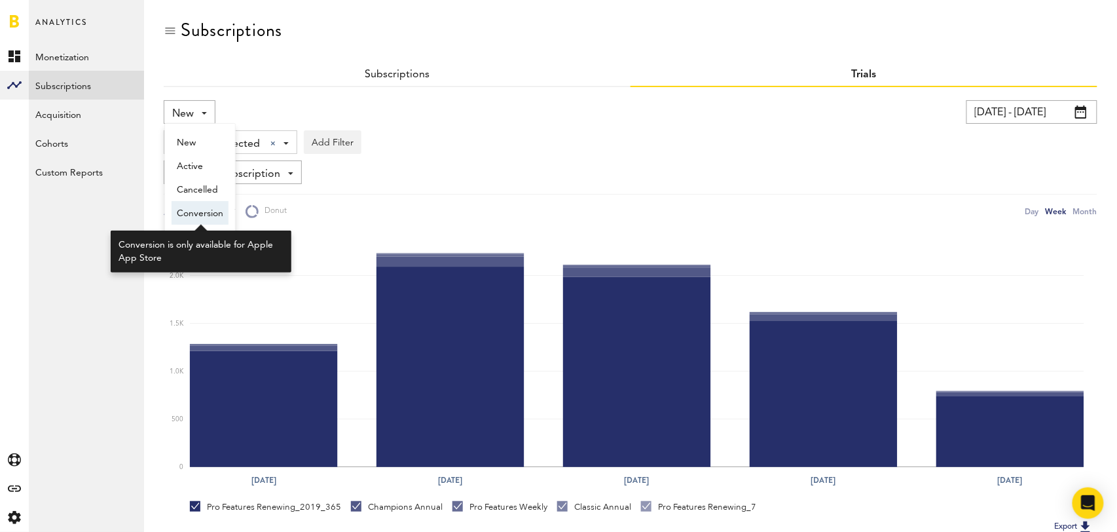
click at [208, 210] on span "Conversion" at bounding box center [200, 213] width 46 height 22
